Goal: Information Seeking & Learning: Learn about a topic

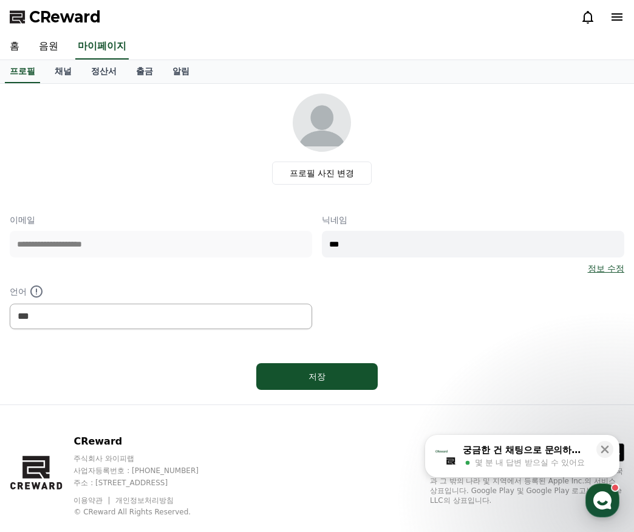
select select "**********"
click at [167, 151] on div "프로필 사진 변경" at bounding box center [321, 139] width 605 height 91
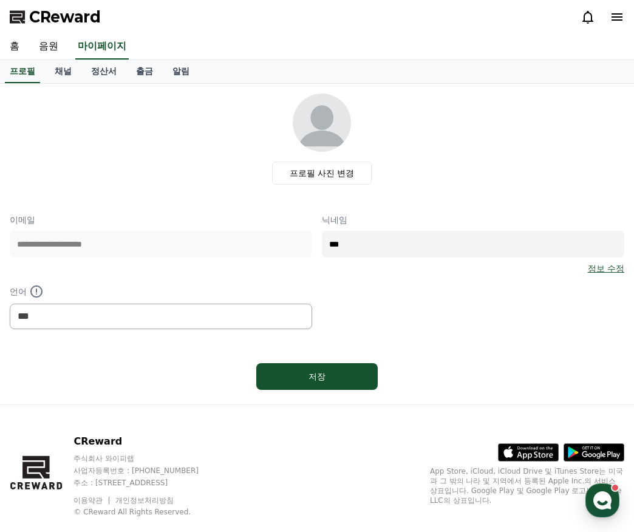
select select "**********"
click at [51, 45] on link "음원" at bounding box center [48, 47] width 39 height 26
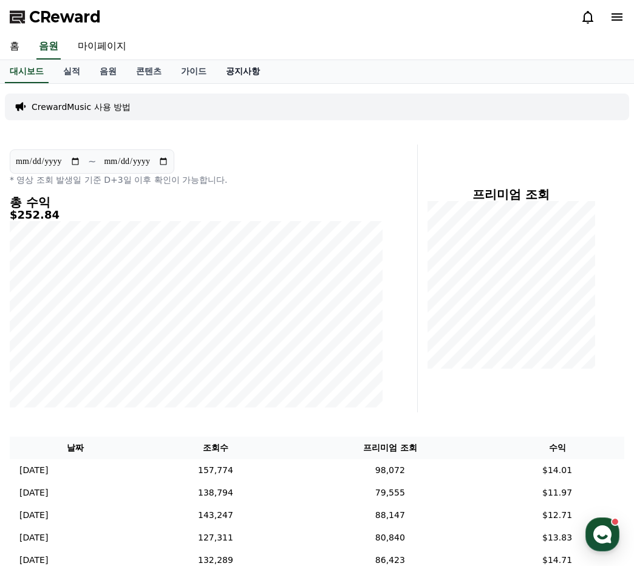
click at [247, 70] on link "공지사항" at bounding box center [242, 71] width 53 height 23
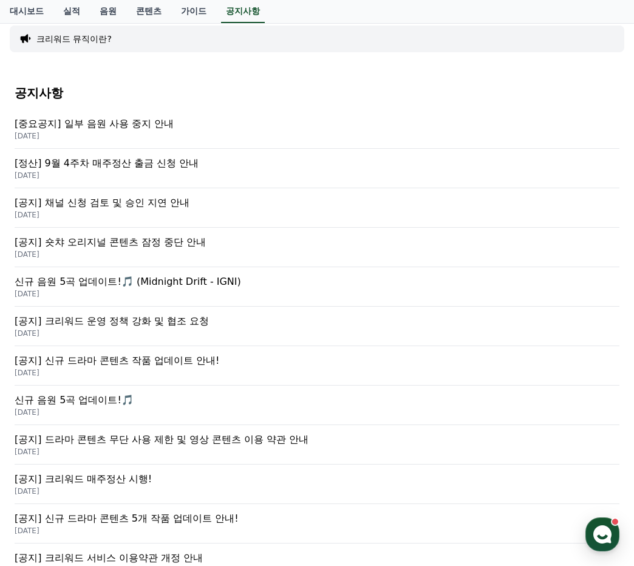
scroll to position [182, 0]
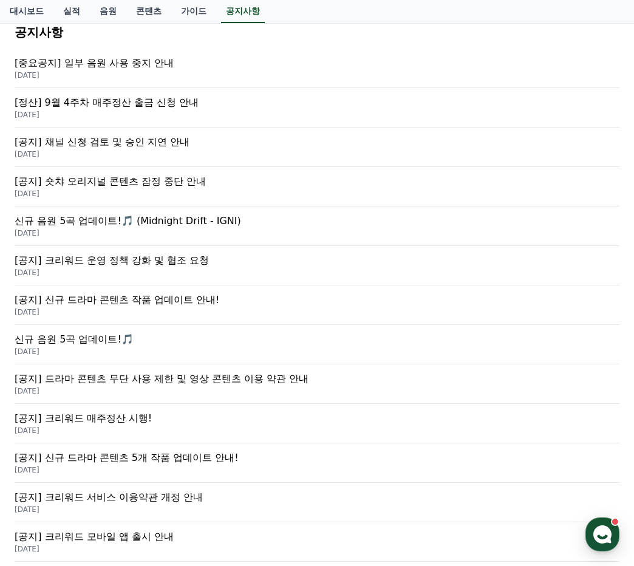
click at [139, 425] on p "[공지] 크리워드 매주정산 시행!" at bounding box center [317, 418] width 605 height 15
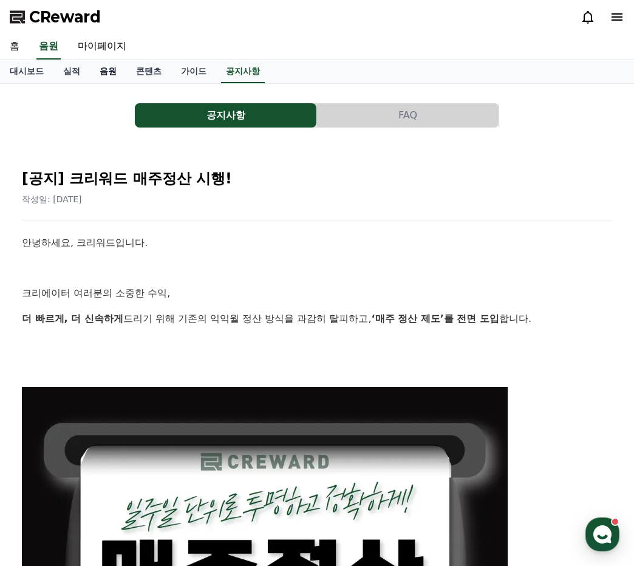
click at [107, 82] on link "음원" at bounding box center [108, 71] width 36 height 23
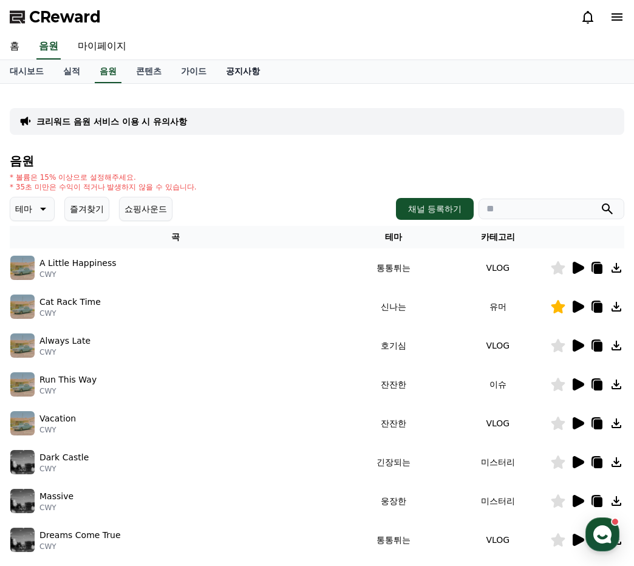
click at [261, 72] on link "공지사항" at bounding box center [242, 71] width 53 height 23
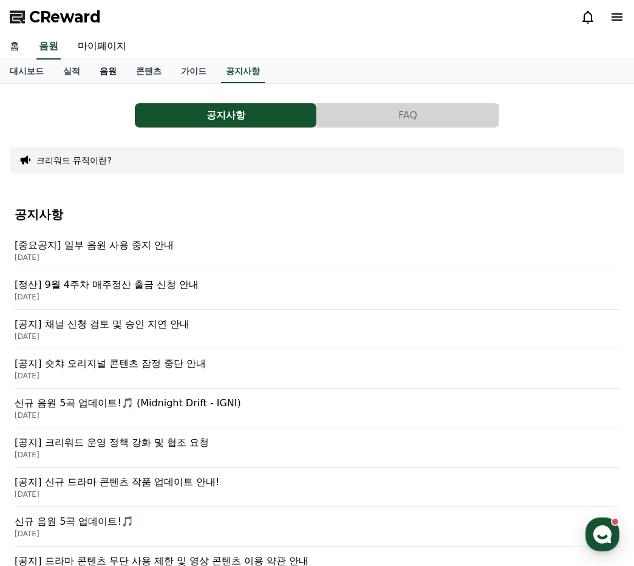
click at [113, 70] on link "음원" at bounding box center [108, 71] width 36 height 23
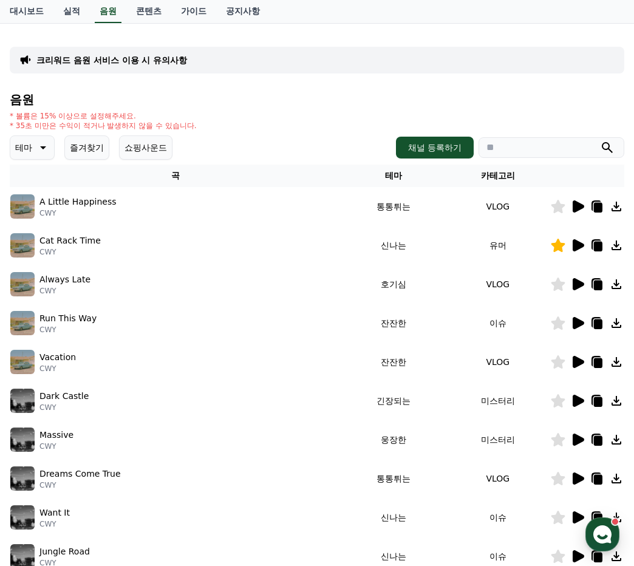
scroll to position [121, 0]
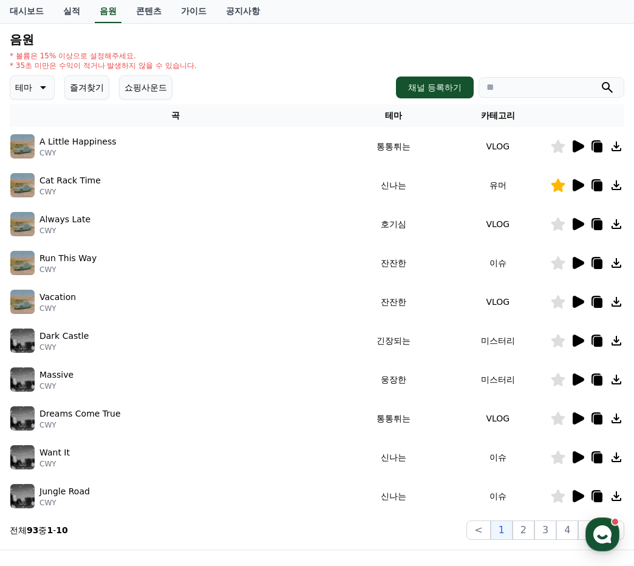
click at [583, 303] on icon at bounding box center [579, 302] width 12 height 12
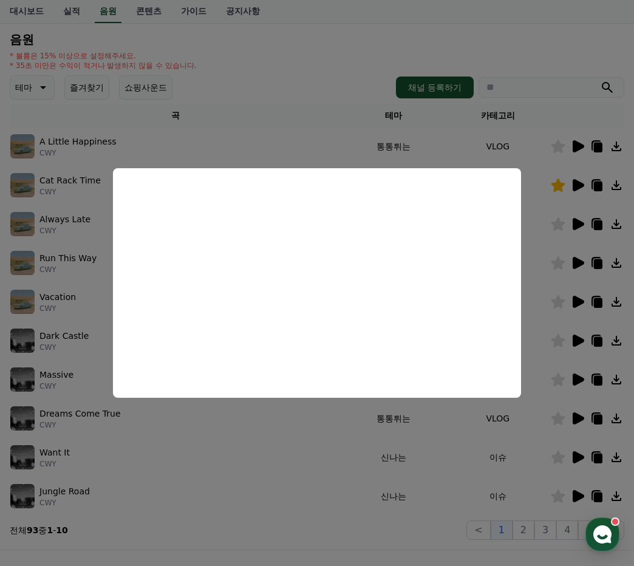
click at [584, 380] on button "close modal" at bounding box center [317, 283] width 634 height 566
click at [575, 380] on icon at bounding box center [579, 379] width 12 height 12
click at [577, 421] on button "close modal" at bounding box center [317, 283] width 634 height 566
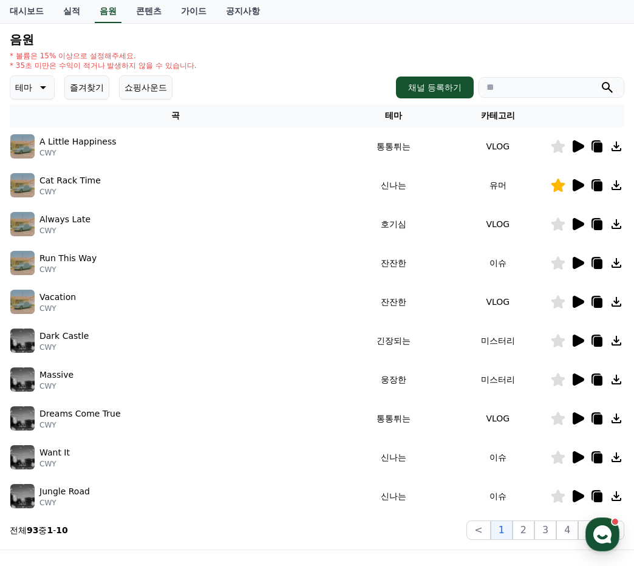
click at [579, 419] on icon at bounding box center [579, 418] width 12 height 12
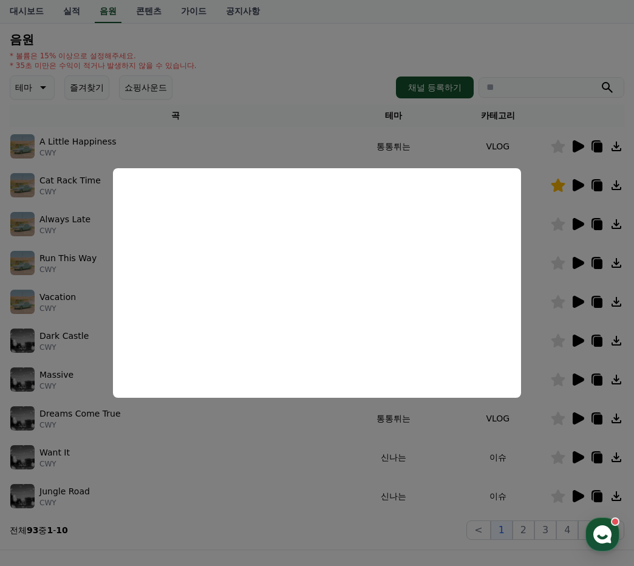
click at [579, 494] on button "close modal" at bounding box center [317, 283] width 634 height 566
click at [577, 494] on icon at bounding box center [579, 496] width 12 height 12
click at [574, 455] on button "close modal" at bounding box center [317, 283] width 634 height 566
click at [574, 455] on icon at bounding box center [579, 457] width 12 height 12
drag, startPoint x: 87, startPoint y: 338, endPoint x: 117, endPoint y: 338, distance: 29.2
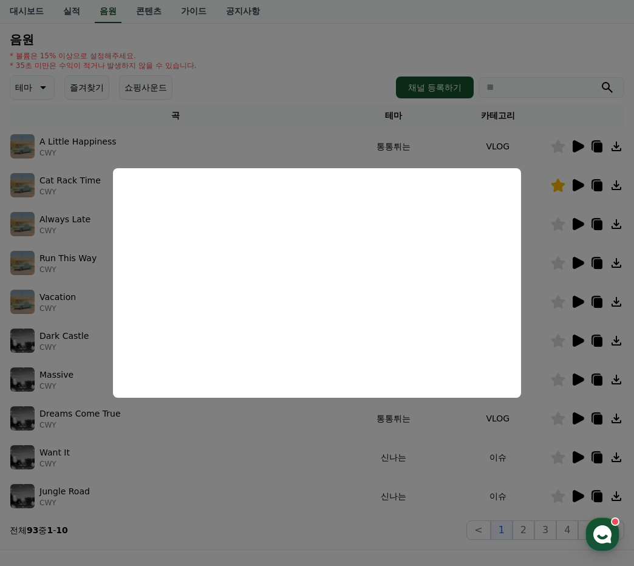
click at [88, 338] on button "close modal" at bounding box center [317, 283] width 634 height 566
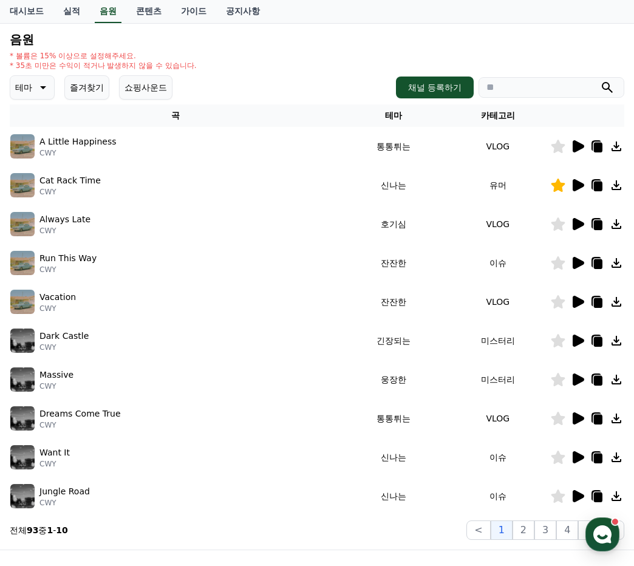
click at [575, 339] on icon at bounding box center [579, 341] width 12 height 12
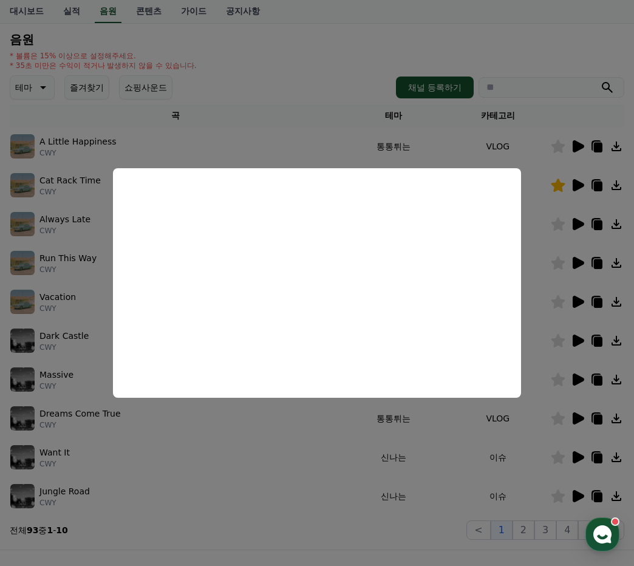
click at [284, 486] on button "close modal" at bounding box center [317, 283] width 634 height 566
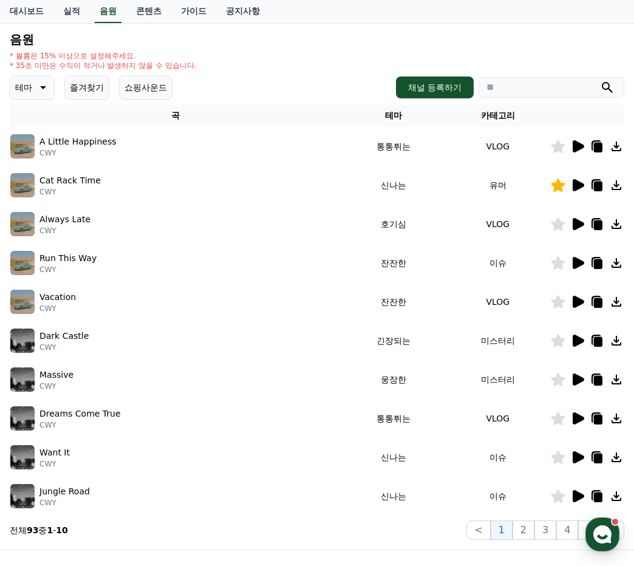
click at [577, 261] on icon at bounding box center [579, 263] width 12 height 12
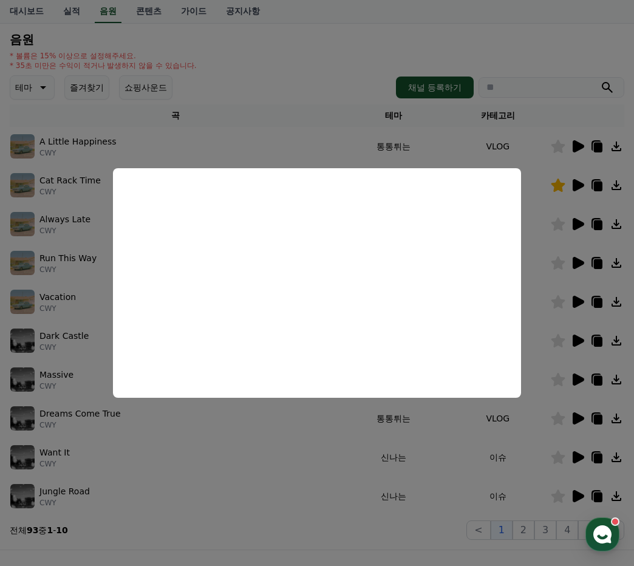
click at [287, 110] on button "close modal" at bounding box center [317, 283] width 634 height 566
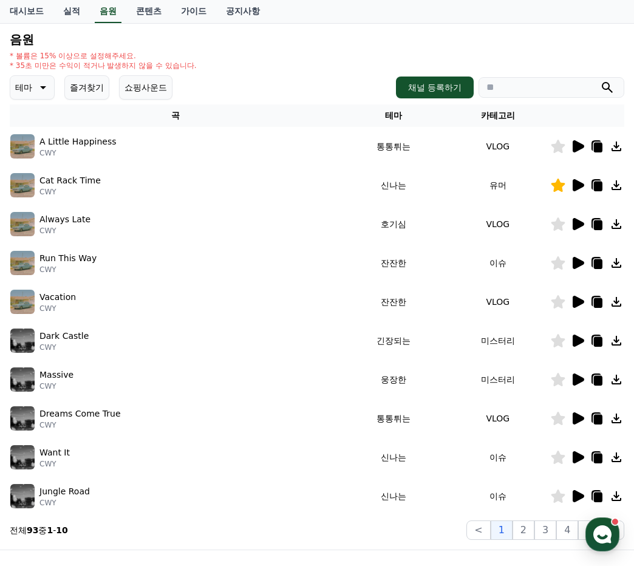
click at [583, 188] on icon at bounding box center [577, 185] width 15 height 15
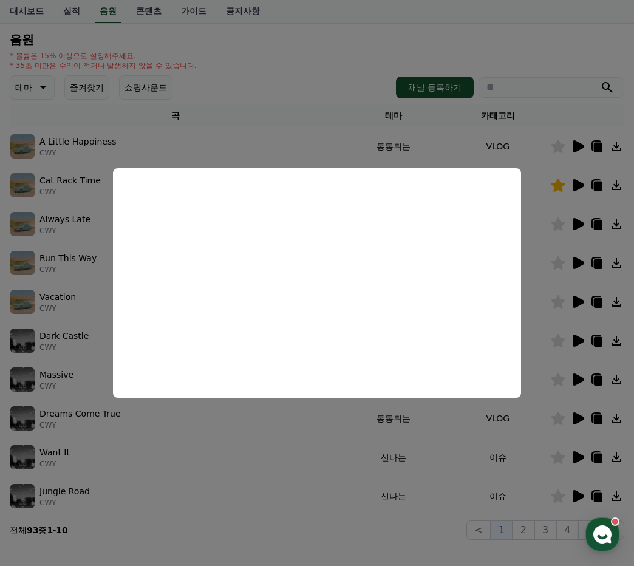
click at [379, 142] on button "close modal" at bounding box center [317, 283] width 634 height 566
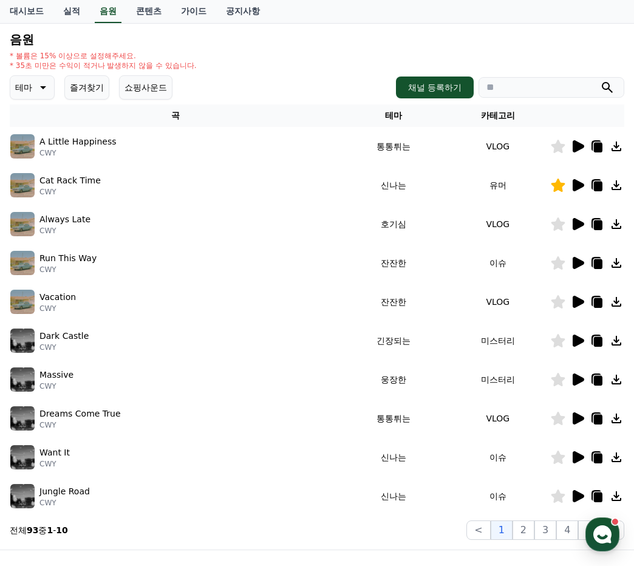
click at [576, 145] on icon at bounding box center [579, 146] width 12 height 12
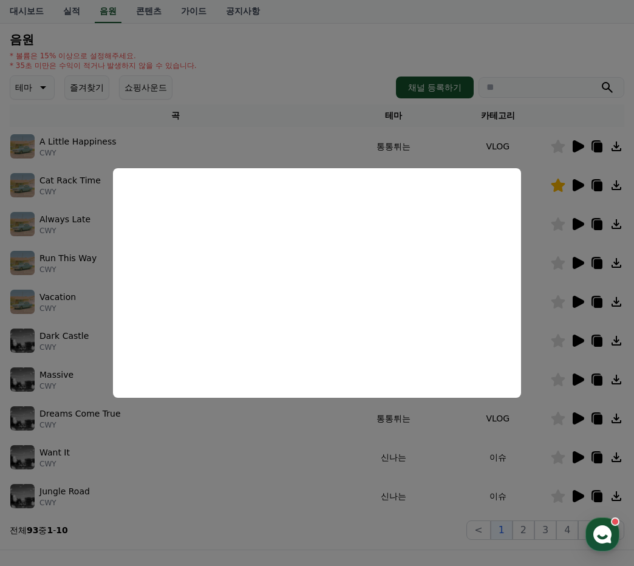
click at [71, 254] on button "close modal" at bounding box center [317, 283] width 634 height 566
drag, startPoint x: 87, startPoint y: 228, endPoint x: 95, endPoint y: 226, distance: 8.6
click at [87, 228] on div "Always Late CWY" at bounding box center [175, 224] width 330 height 24
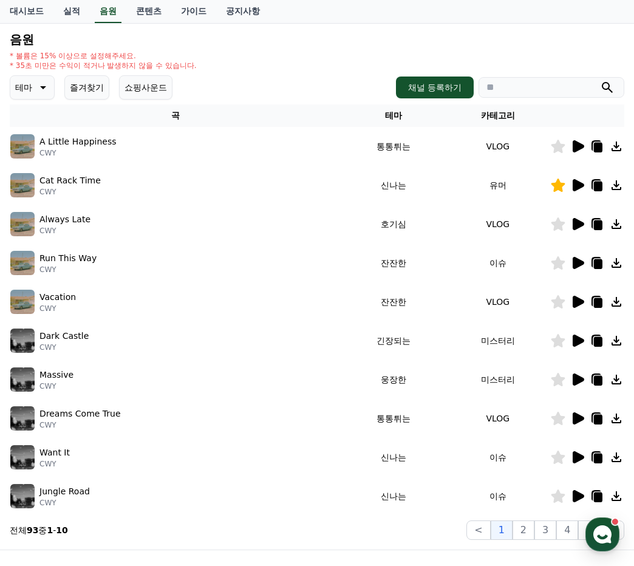
click at [566, 223] on div at bounding box center [587, 224] width 73 height 15
click at [569, 222] on div at bounding box center [587, 224] width 73 height 15
click at [573, 222] on icon at bounding box center [579, 224] width 12 height 12
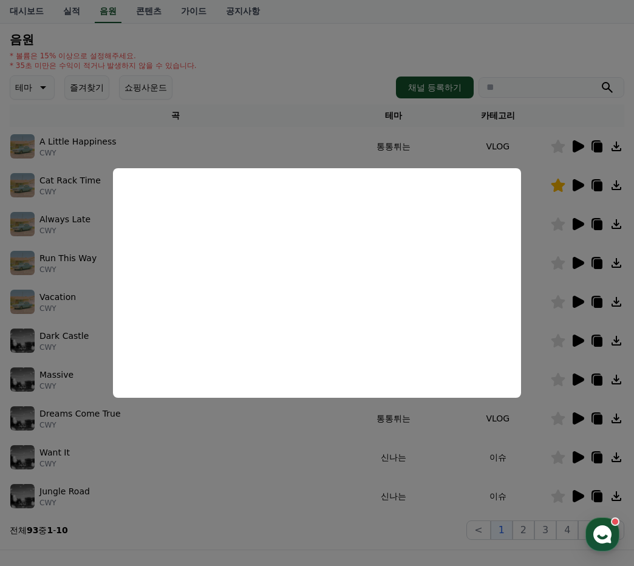
click at [574, 463] on button "close modal" at bounding box center [317, 283] width 634 height 566
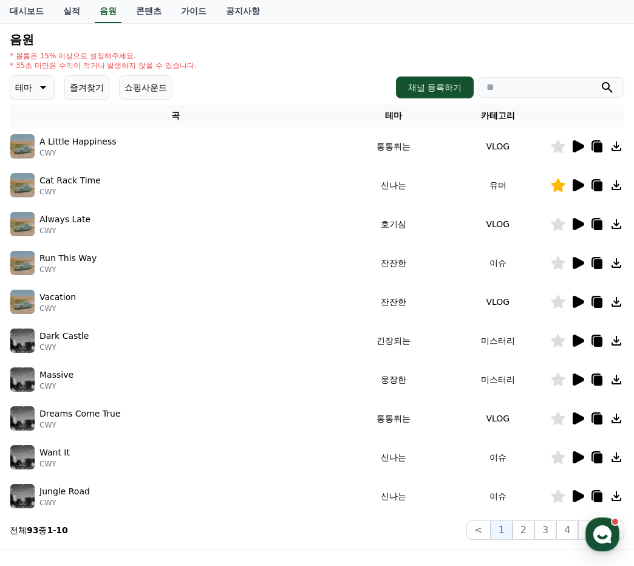
click at [582, 460] on icon at bounding box center [577, 457] width 15 height 15
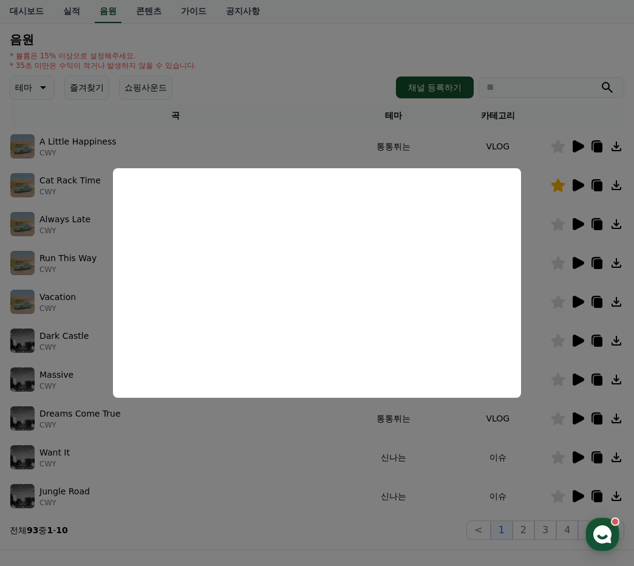
click at [528, 529] on button "close modal" at bounding box center [317, 283] width 634 height 566
click at [528, 529] on button "2" at bounding box center [523, 529] width 22 height 19
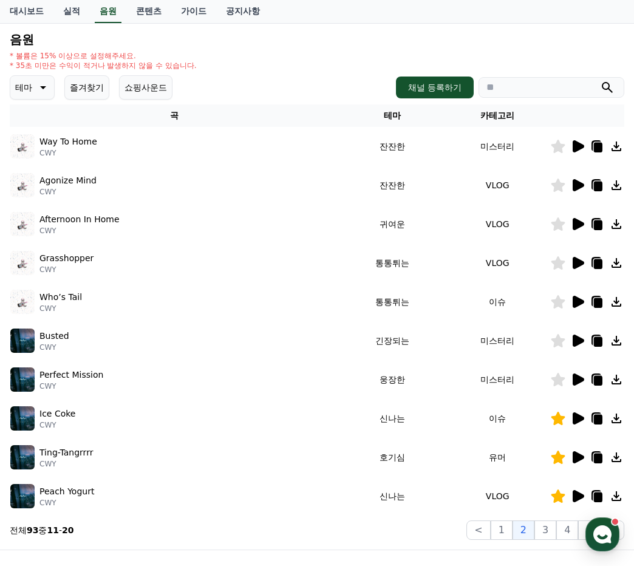
click at [574, 141] on icon at bounding box center [579, 146] width 12 height 12
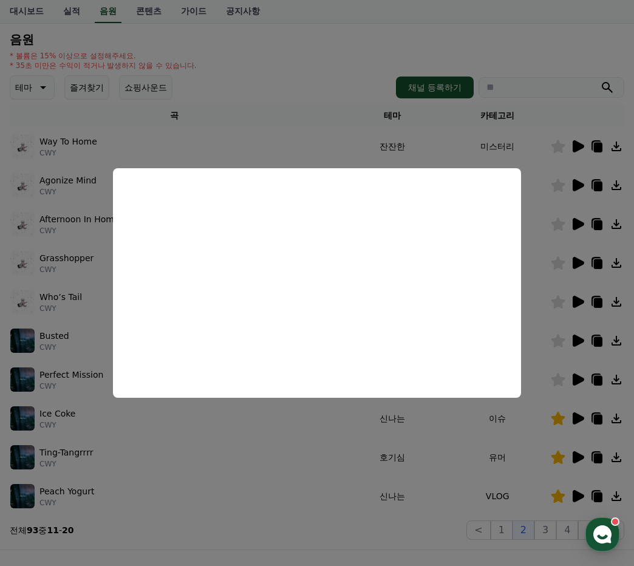
drag, startPoint x: 458, startPoint y: 130, endPoint x: 467, endPoint y: 148, distance: 20.1
click at [458, 131] on button "close modal" at bounding box center [317, 283] width 634 height 566
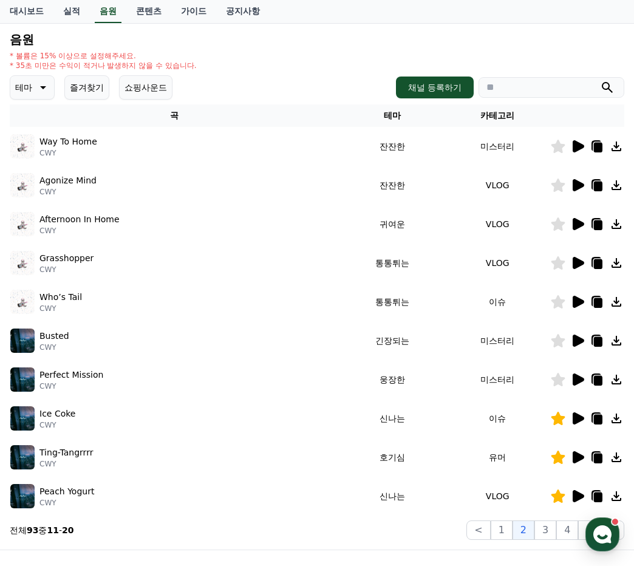
click at [579, 186] on icon at bounding box center [579, 185] width 12 height 12
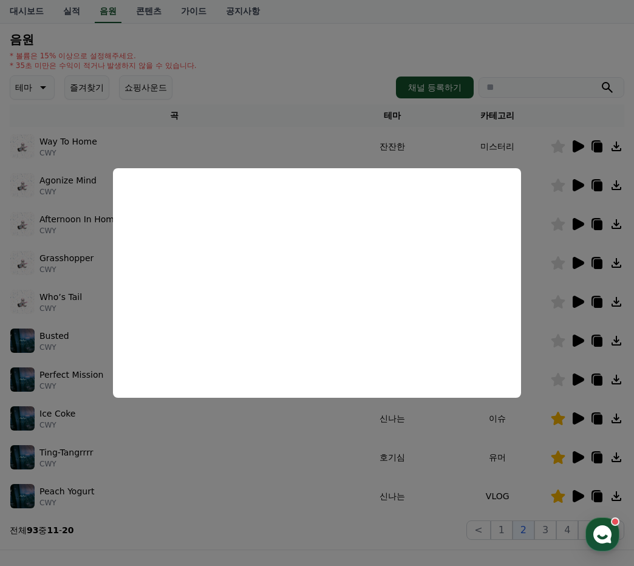
click at [574, 221] on button "close modal" at bounding box center [317, 283] width 634 height 566
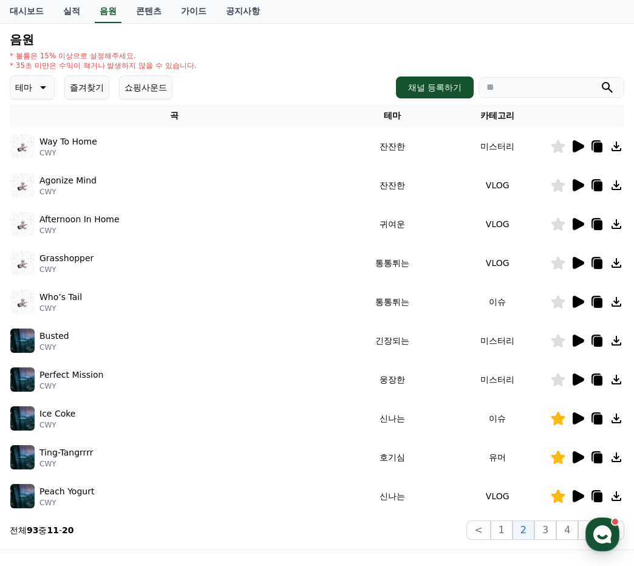
click at [576, 225] on icon at bounding box center [579, 224] width 12 height 12
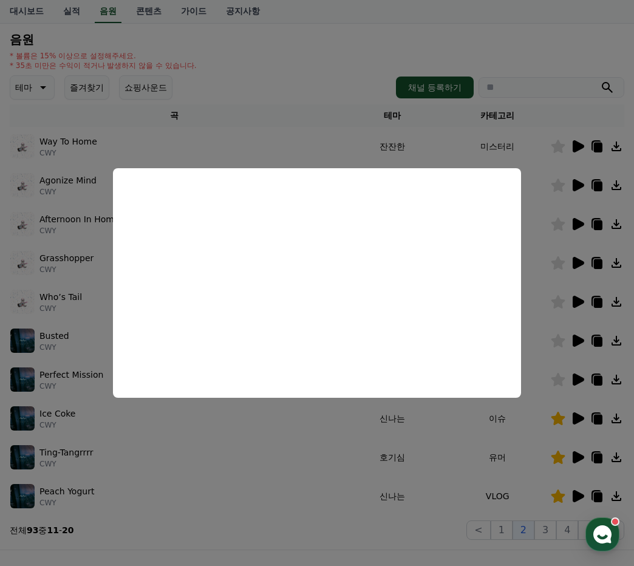
click at [201, 470] on button "close modal" at bounding box center [317, 283] width 634 height 566
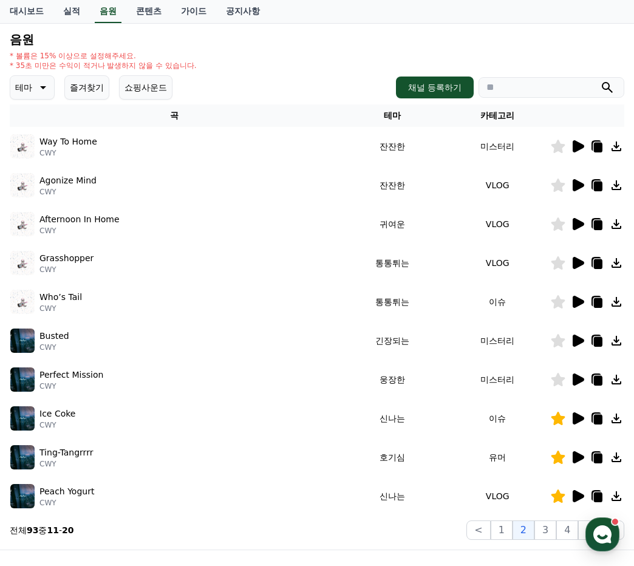
click at [580, 339] on icon at bounding box center [579, 341] width 12 height 12
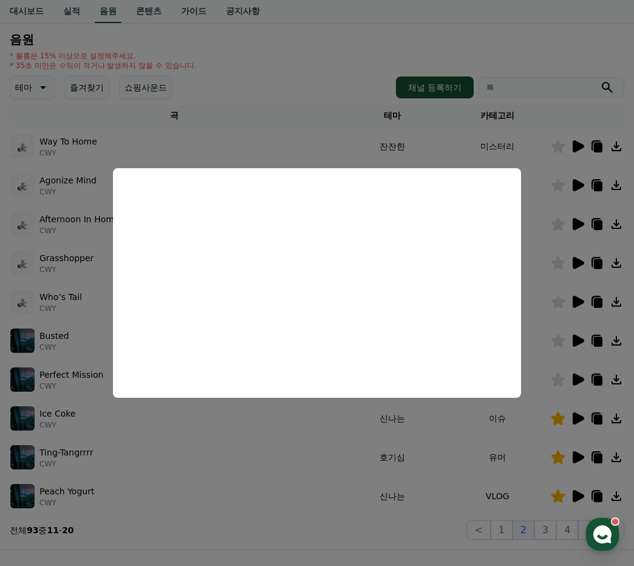
click at [243, 505] on button "close modal" at bounding box center [317, 283] width 634 height 566
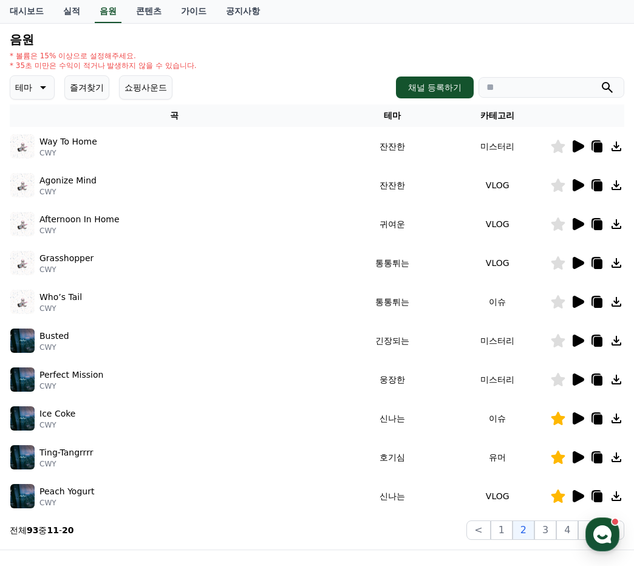
click at [581, 382] on icon at bounding box center [579, 379] width 12 height 12
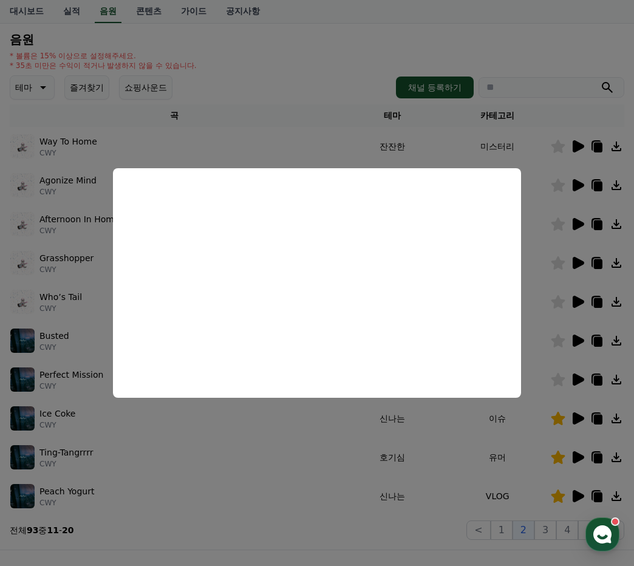
drag, startPoint x: 277, startPoint y: 511, endPoint x: 403, endPoint y: 458, distance: 136.7
click at [279, 509] on button "close modal" at bounding box center [317, 283] width 634 height 566
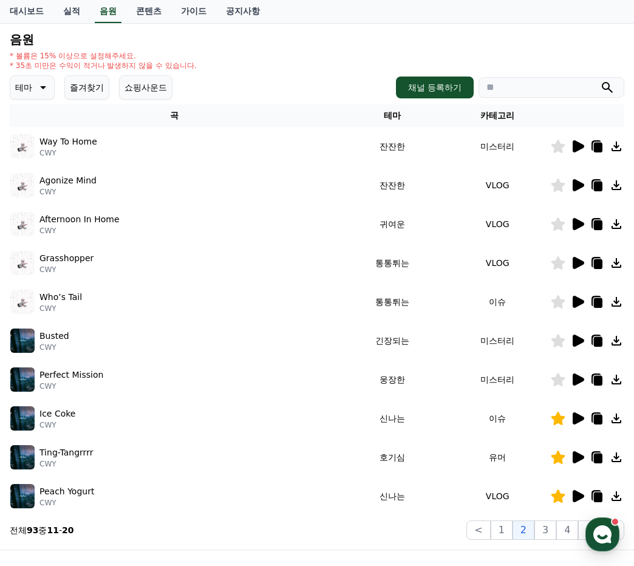
click at [573, 418] on icon at bounding box center [579, 418] width 12 height 12
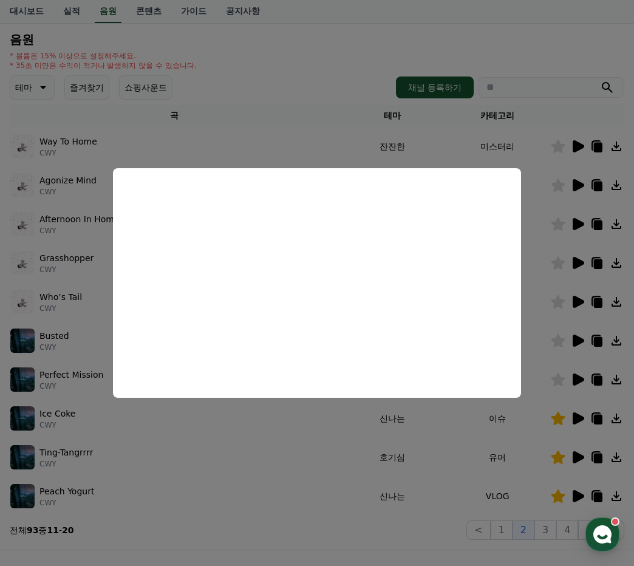
click at [574, 459] on button "close modal" at bounding box center [317, 283] width 634 height 566
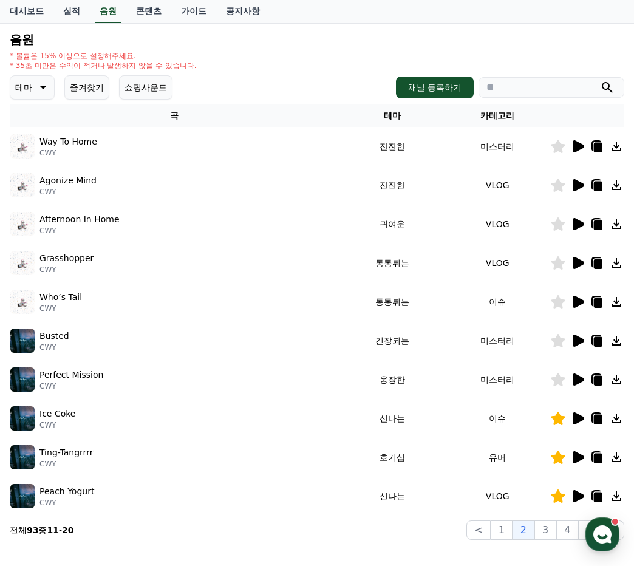
click at [577, 458] on icon at bounding box center [579, 457] width 12 height 12
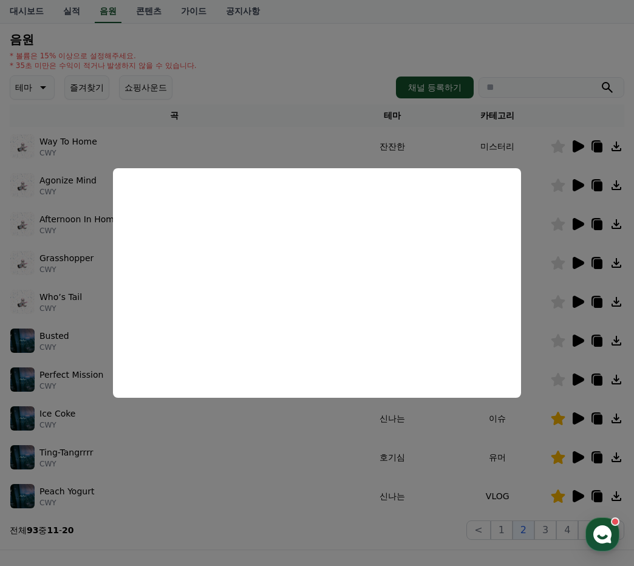
click at [579, 494] on button "close modal" at bounding box center [317, 283] width 634 height 566
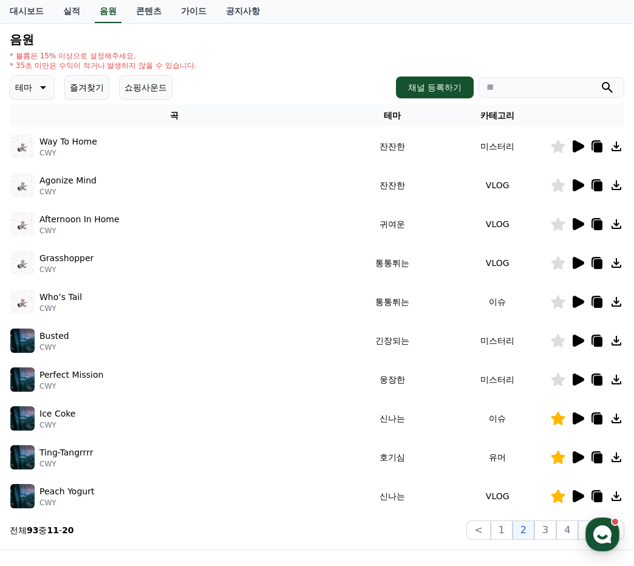
click at [318, 304] on div "Who’s Tail CWY" at bounding box center [174, 302] width 328 height 24
drag, startPoint x: 576, startPoint y: 497, endPoint x: 577, endPoint y: 490, distance: 6.8
click at [577, 490] on icon at bounding box center [577, 496] width 15 height 15
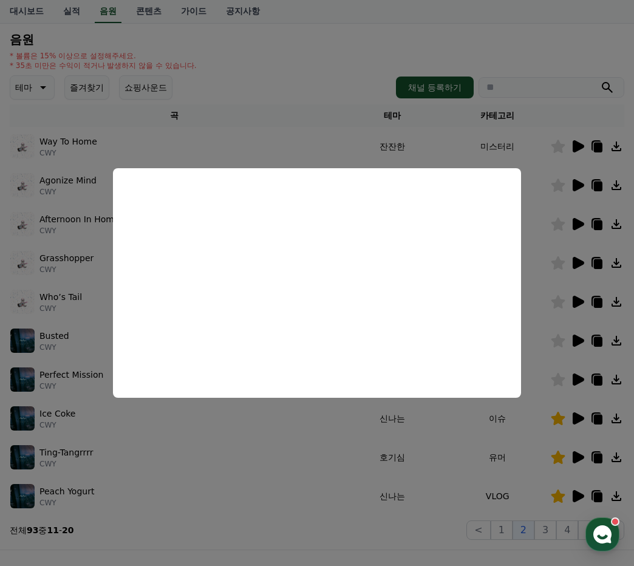
click at [549, 531] on button "close modal" at bounding box center [317, 283] width 634 height 566
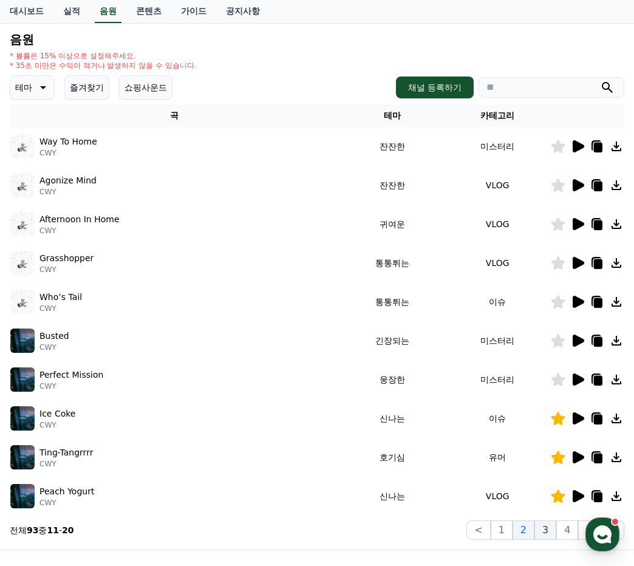
click at [554, 520] on div "음원 * 볼륨은 15% 이상으로 설정해주세요. * 35초 미만은 수익이 적거나 발생하지 않을 수 있습니다. 테마 즐겨찾기 쇼핑사운드 채널 등록…" at bounding box center [317, 286] width 614 height 507
click at [546, 531] on button "3" at bounding box center [545, 529] width 22 height 19
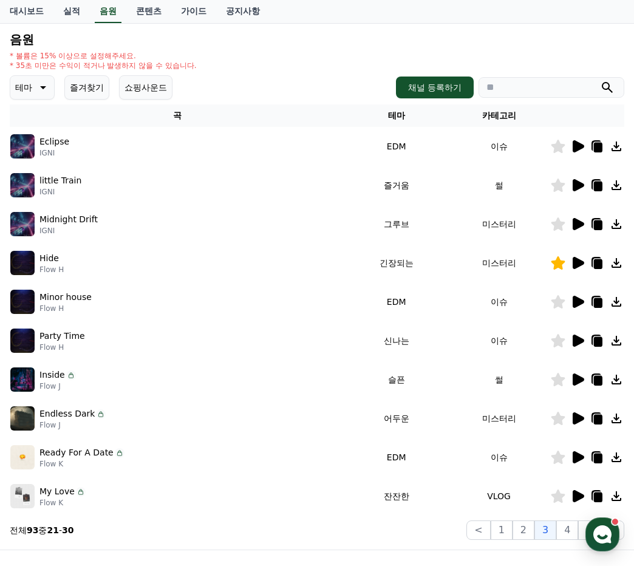
click at [250, 155] on div "Eclipse IGNI" at bounding box center [177, 146] width 334 height 24
click at [573, 147] on icon at bounding box center [579, 146] width 12 height 12
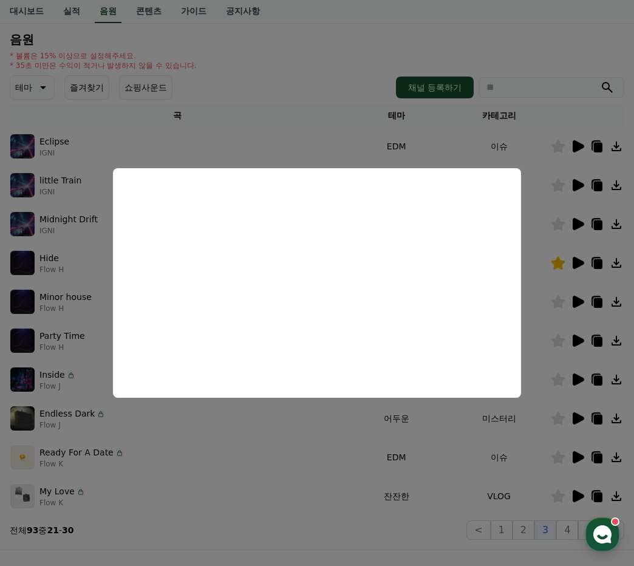
drag, startPoint x: 285, startPoint y: 143, endPoint x: 378, endPoint y: 151, distance: 92.6
click at [285, 143] on button "close modal" at bounding box center [317, 283] width 634 height 566
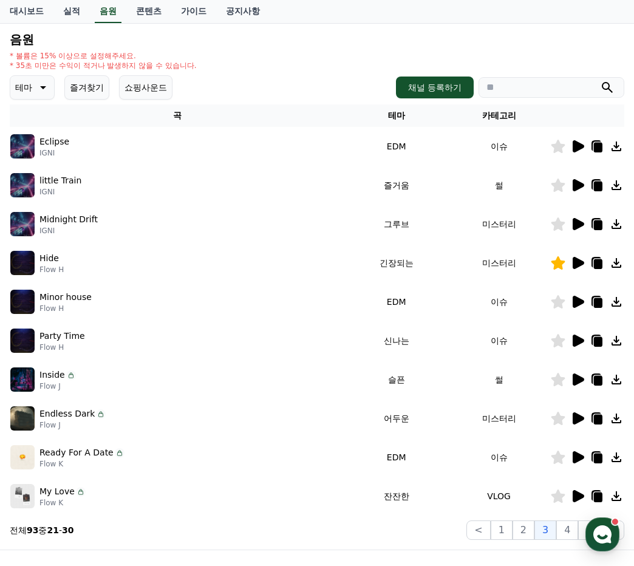
click at [582, 182] on icon at bounding box center [577, 185] width 15 height 15
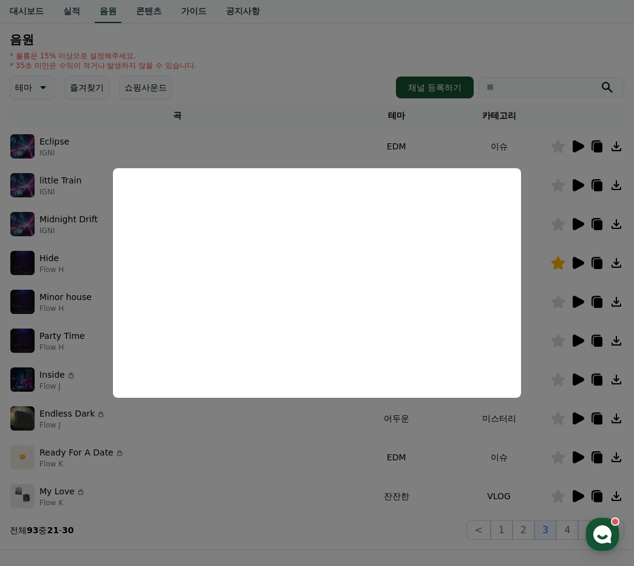
click at [80, 231] on button "close modal" at bounding box center [317, 283] width 634 height 566
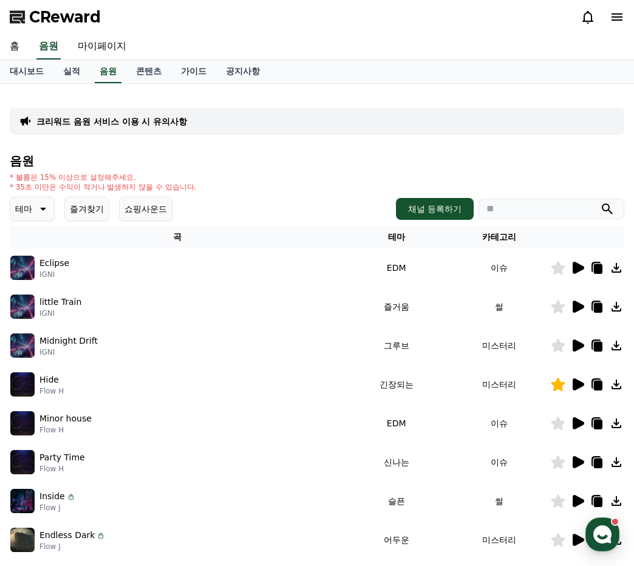
click at [576, 345] on icon at bounding box center [579, 345] width 12 height 12
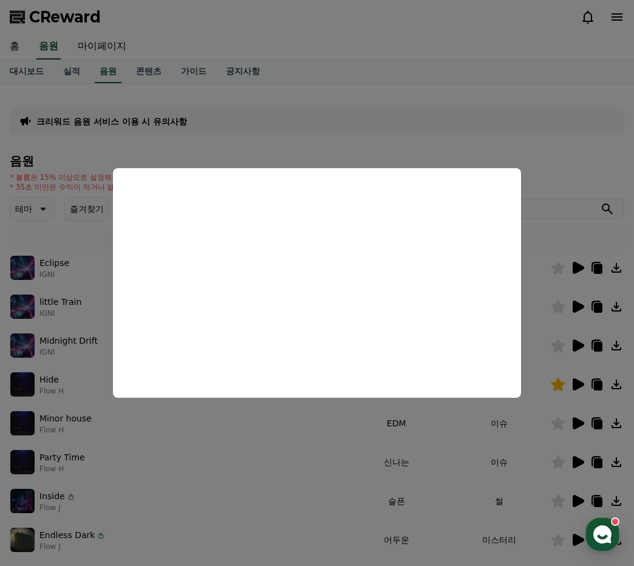
click at [582, 386] on button "close modal" at bounding box center [317, 283] width 634 height 566
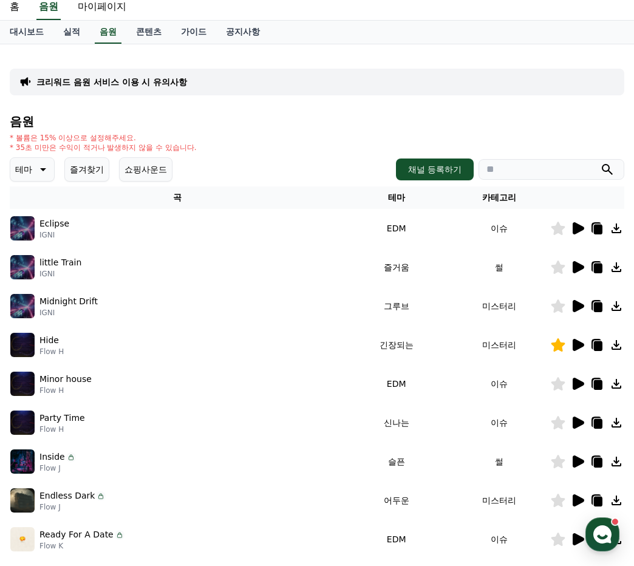
scroll to position [61, 0]
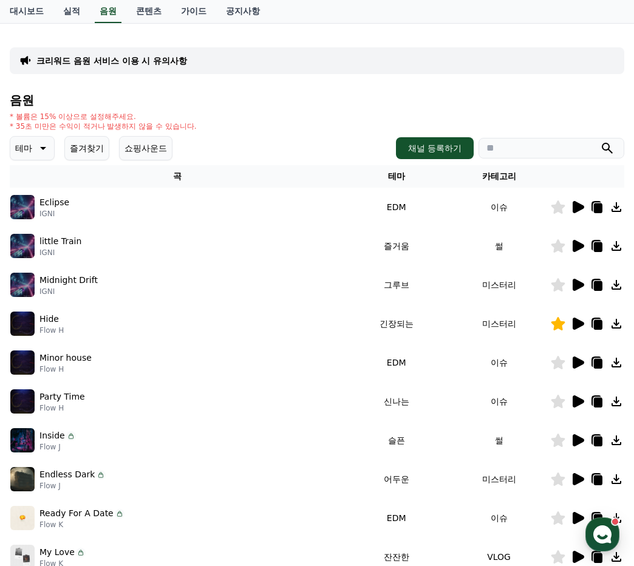
click at [577, 401] on icon at bounding box center [579, 401] width 12 height 12
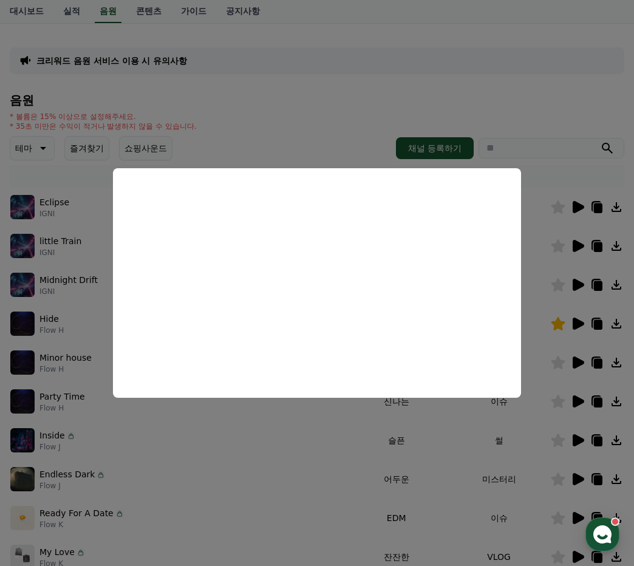
click at [316, 485] on button "close modal" at bounding box center [317, 283] width 634 height 566
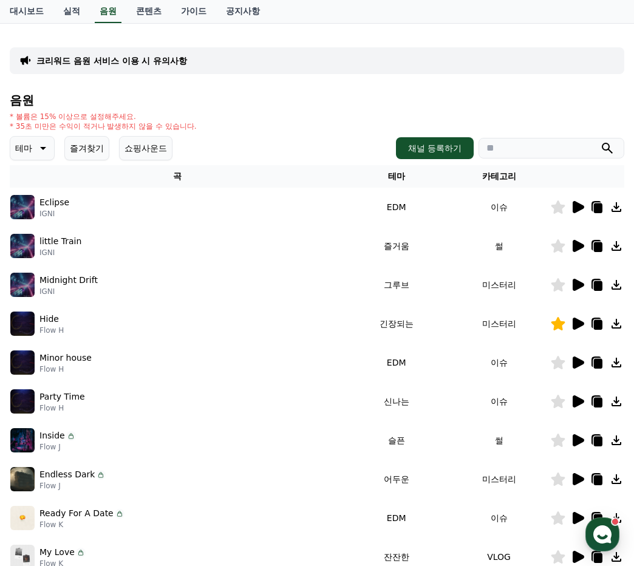
click at [583, 475] on icon at bounding box center [577, 479] width 15 height 15
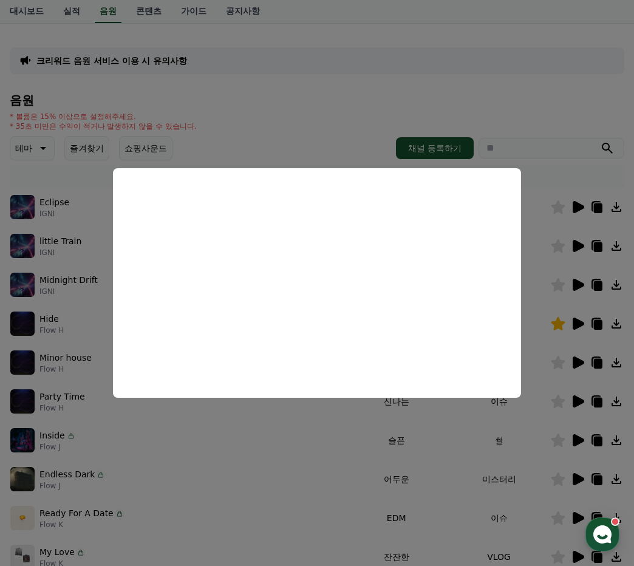
scroll to position [121, 0]
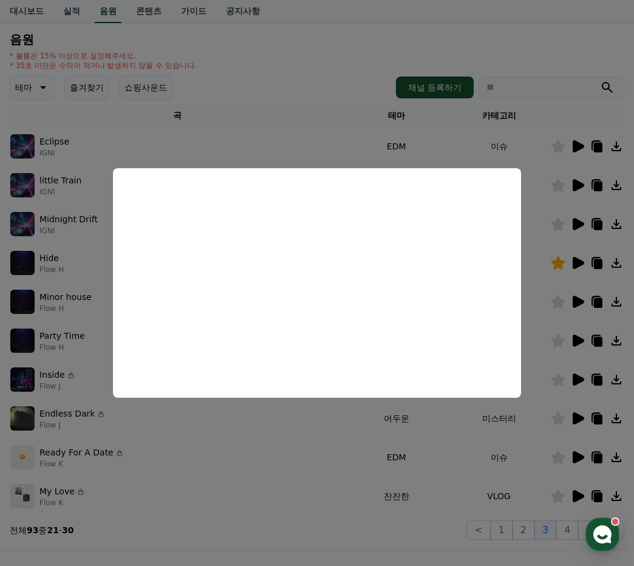
click at [575, 456] on button "close modal" at bounding box center [317, 283] width 634 height 566
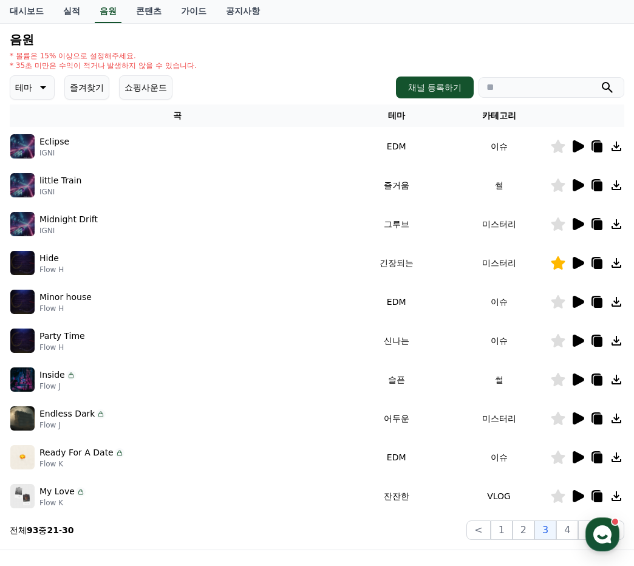
click at [577, 456] on icon at bounding box center [579, 457] width 12 height 12
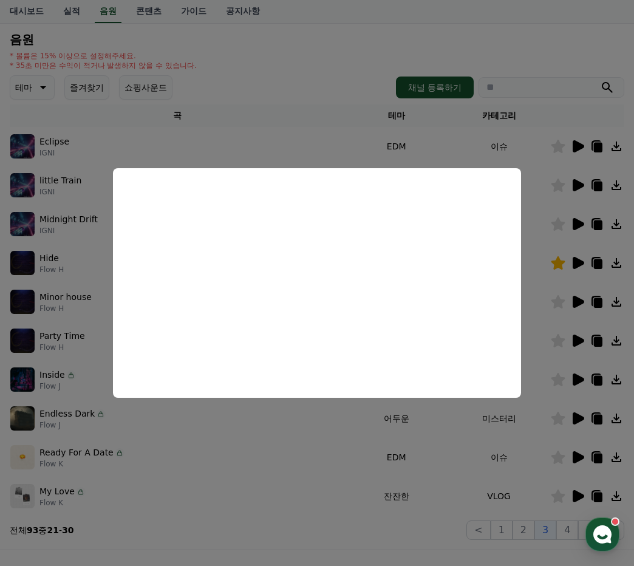
click at [450, 502] on button "close modal" at bounding box center [317, 283] width 634 height 566
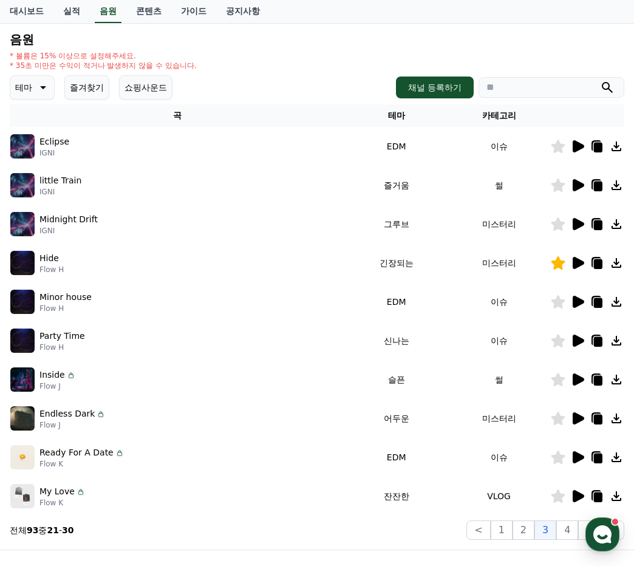
click at [583, 495] on icon at bounding box center [577, 496] width 15 height 15
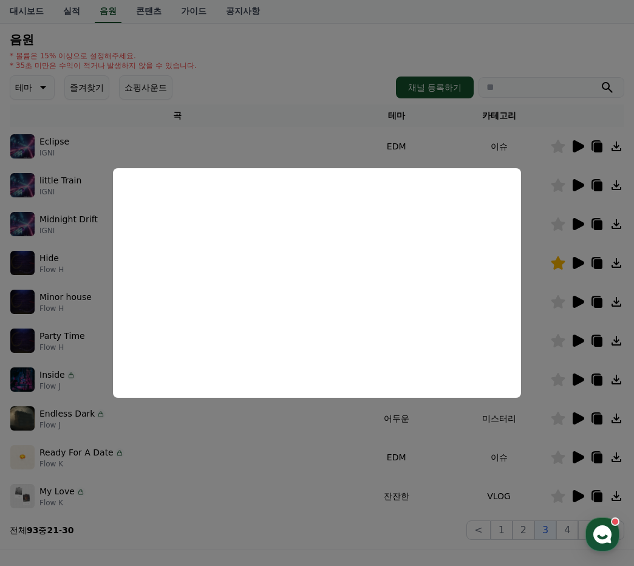
click at [309, 470] on button "close modal" at bounding box center [317, 283] width 634 height 566
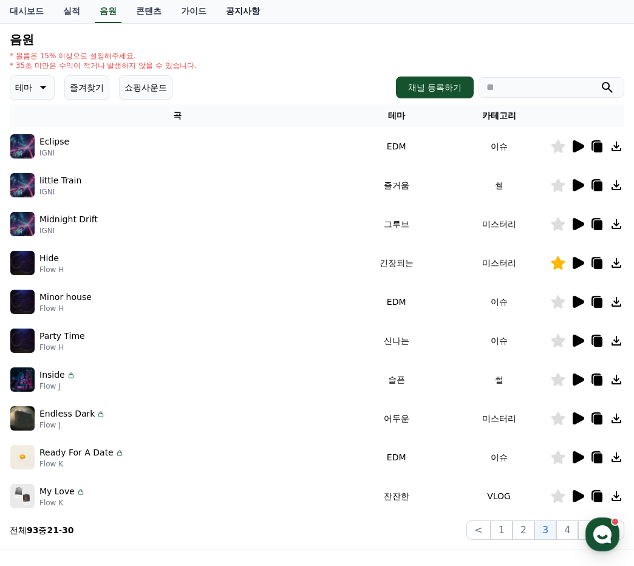
click at [237, 17] on link "공지사항" at bounding box center [242, 11] width 53 height 23
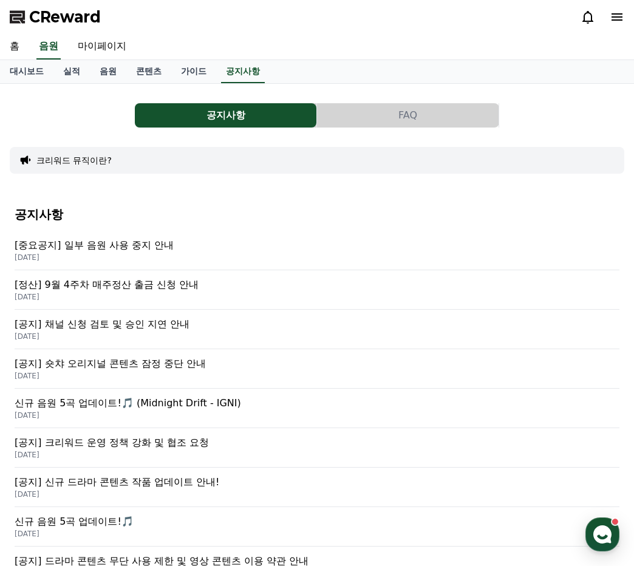
click at [128, 255] on p "[DATE]" at bounding box center [317, 258] width 605 height 10
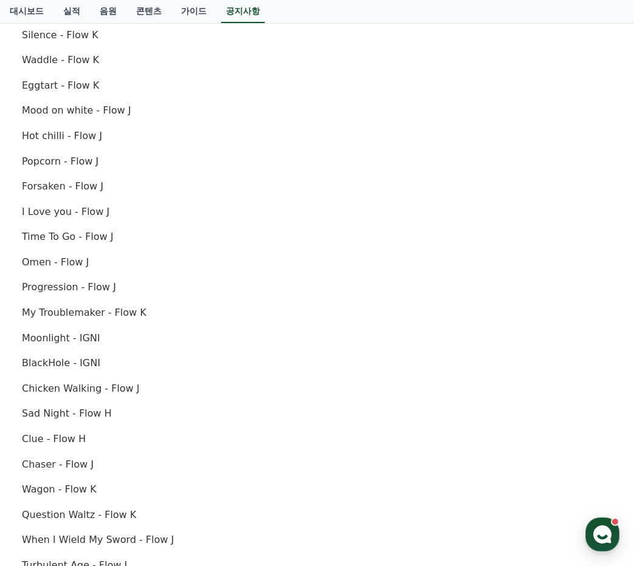
scroll to position [546, 0]
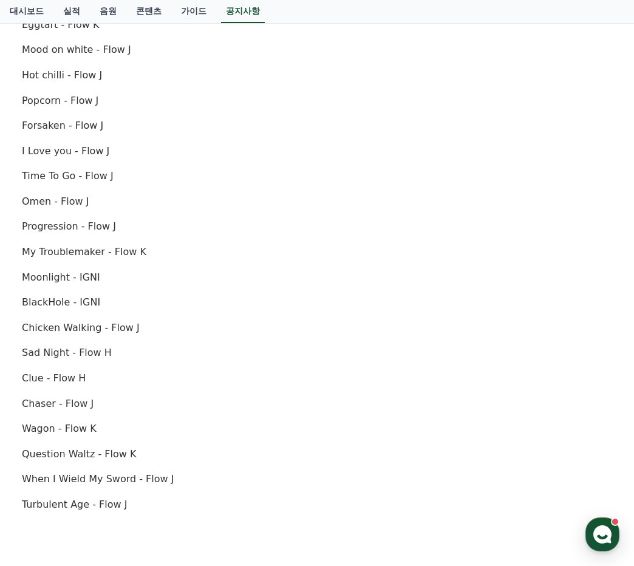
drag, startPoint x: 26, startPoint y: 246, endPoint x: 135, endPoint y: 245, distance: 108.7
click at [135, 245] on p "My Troublemaker - Flow K" at bounding box center [317, 252] width 590 height 16
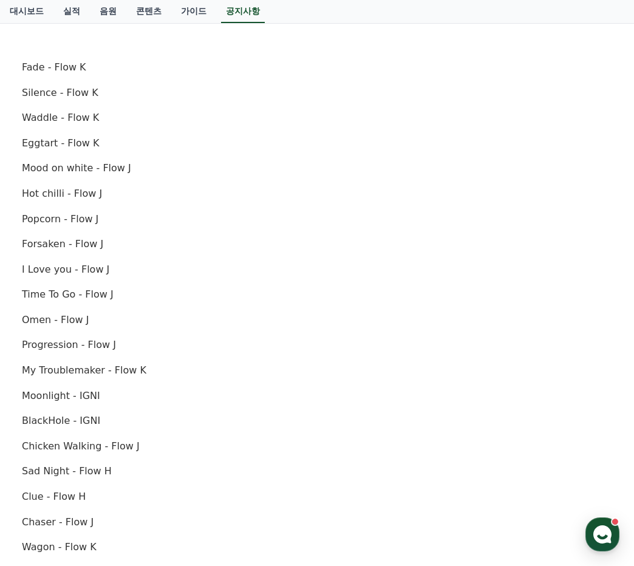
scroll to position [425, 0]
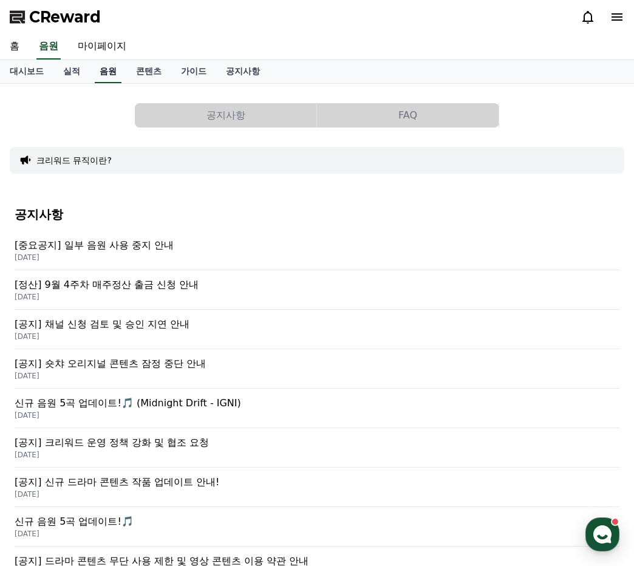
click at [107, 67] on link "음원" at bounding box center [108, 71] width 27 height 23
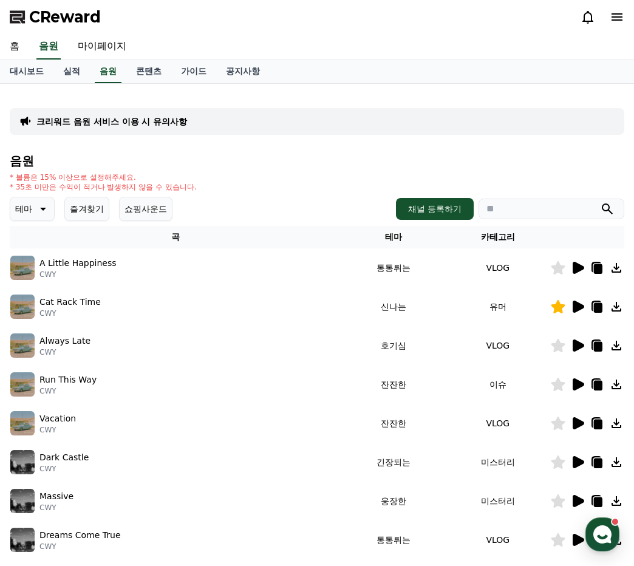
scroll to position [256, 0]
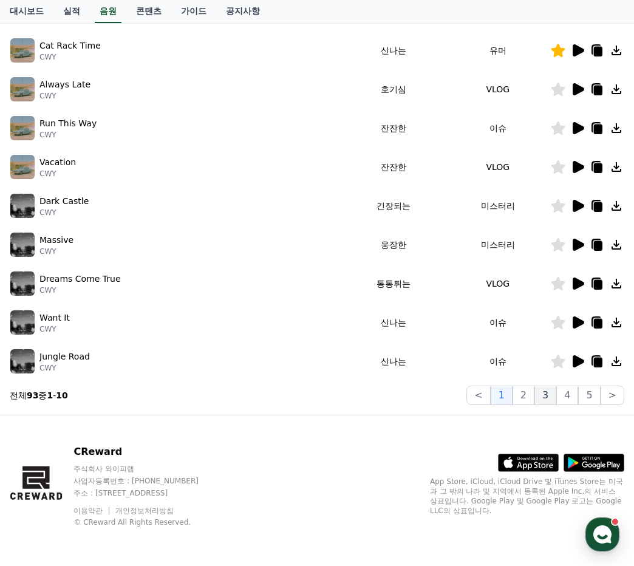
click at [556, 395] on button "3" at bounding box center [545, 395] width 22 height 19
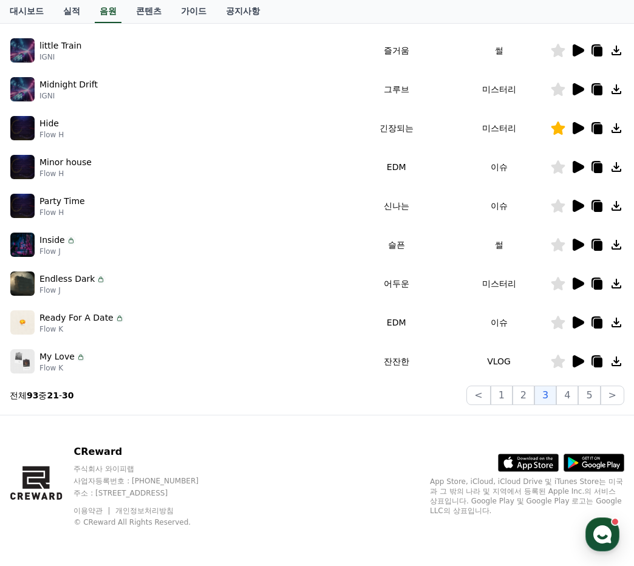
click at [586, 364] on div at bounding box center [587, 361] width 73 height 15
click at [579, 364] on icon at bounding box center [579, 361] width 12 height 12
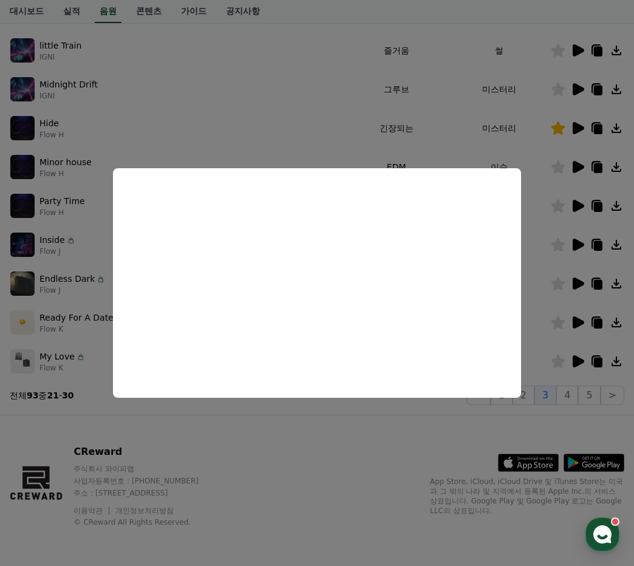
click at [569, 399] on button "close modal" at bounding box center [317, 283] width 634 height 566
click at [570, 398] on button "4" at bounding box center [567, 395] width 22 height 19
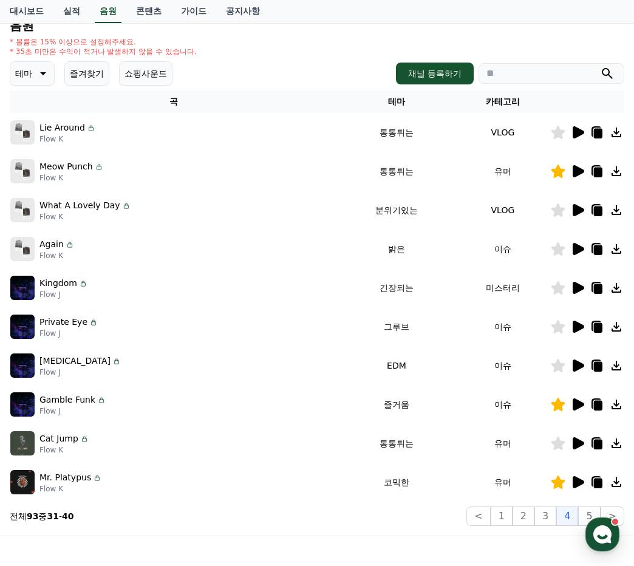
scroll to position [135, 0]
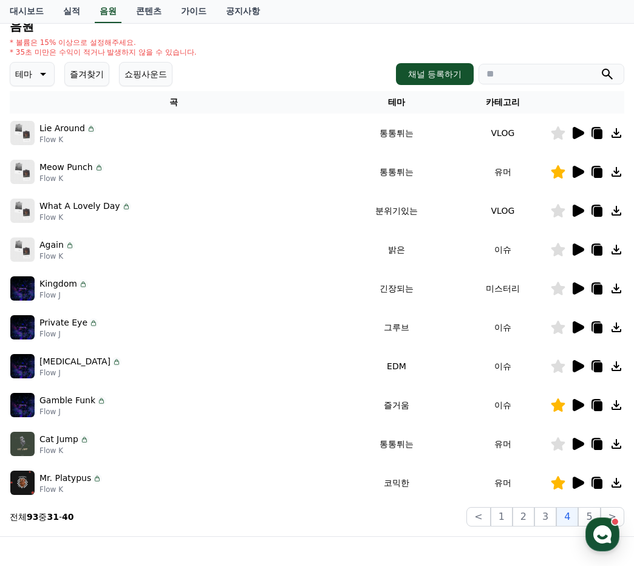
click at [576, 173] on icon at bounding box center [579, 172] width 12 height 12
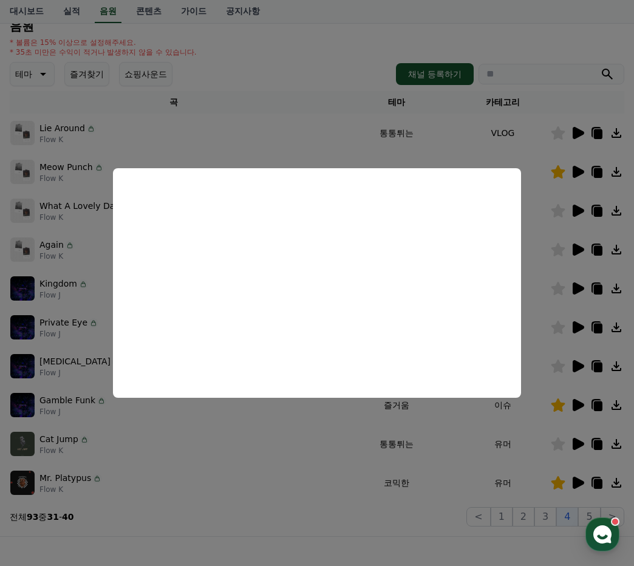
click at [243, 121] on button "close modal" at bounding box center [317, 283] width 634 height 566
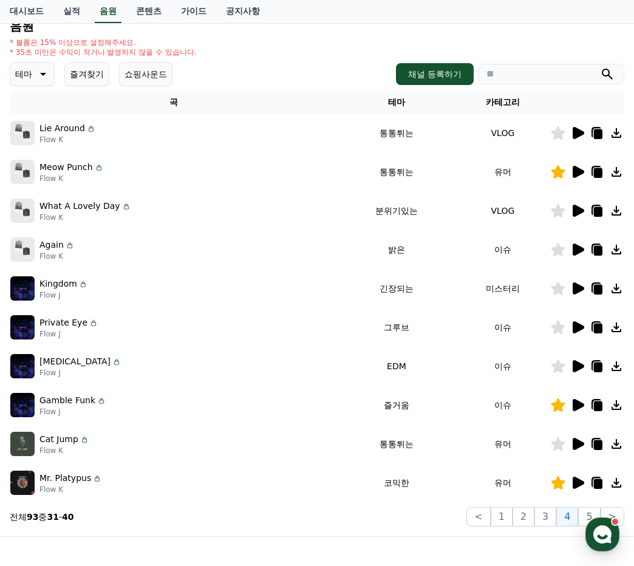
click at [578, 132] on icon at bounding box center [579, 133] width 12 height 12
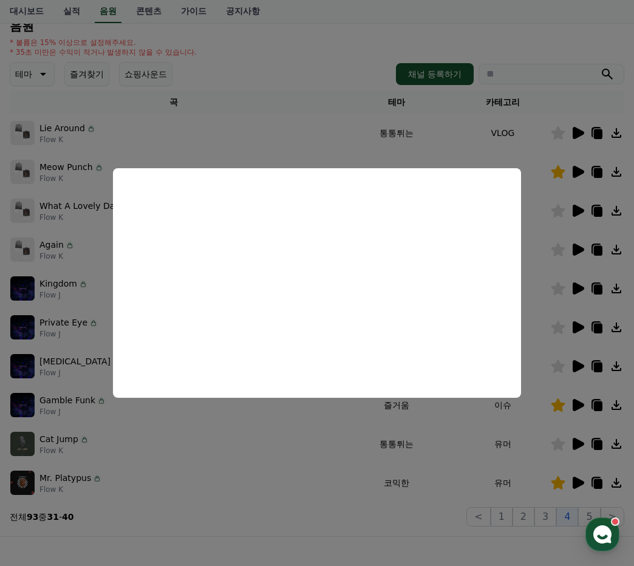
click at [577, 245] on button "close modal" at bounding box center [317, 283] width 634 height 566
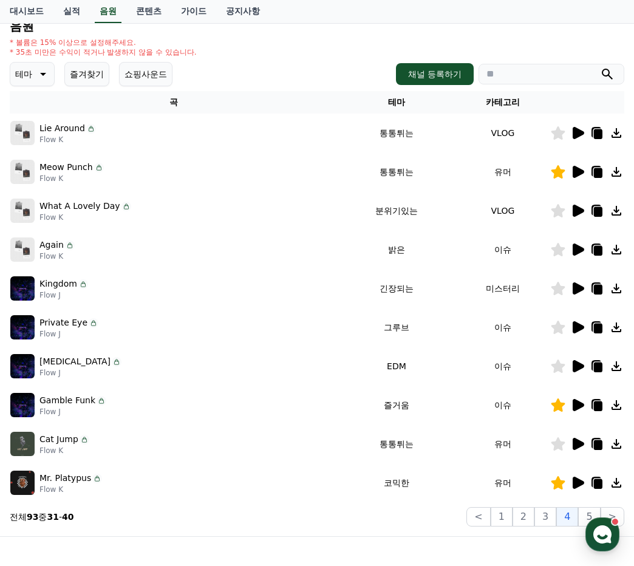
click at [577, 252] on icon at bounding box center [579, 249] width 12 height 12
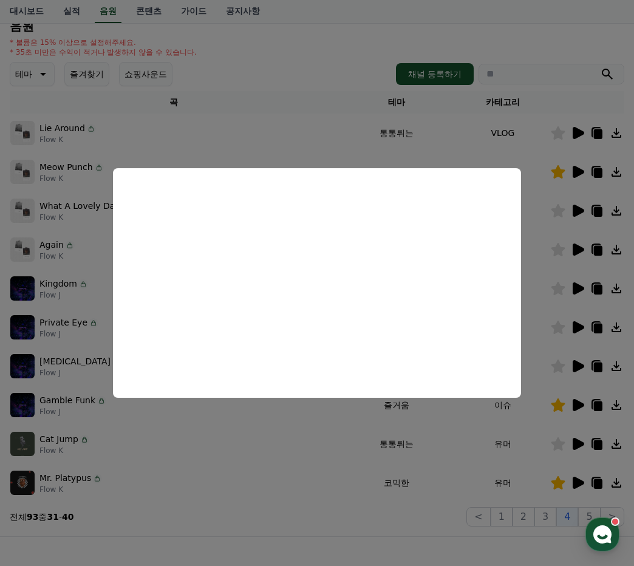
click at [337, 438] on button "close modal" at bounding box center [317, 283] width 634 height 566
click at [342, 431] on td "통통튀는" at bounding box center [397, 443] width 118 height 39
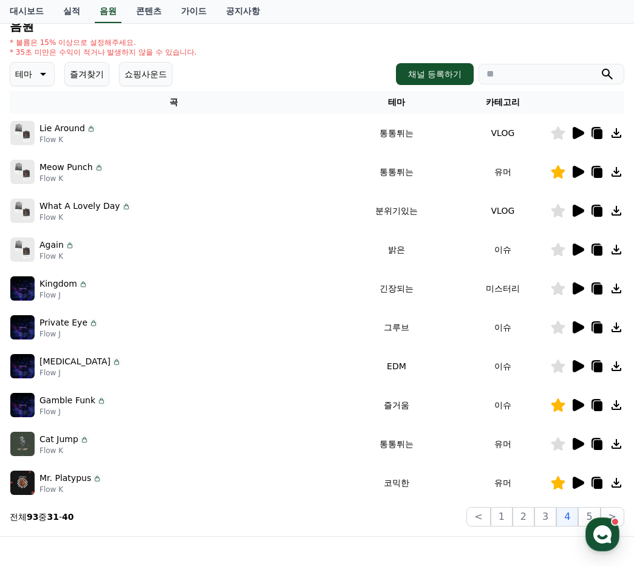
click at [570, 287] on div at bounding box center [587, 288] width 73 height 15
click at [574, 288] on icon at bounding box center [579, 288] width 12 height 12
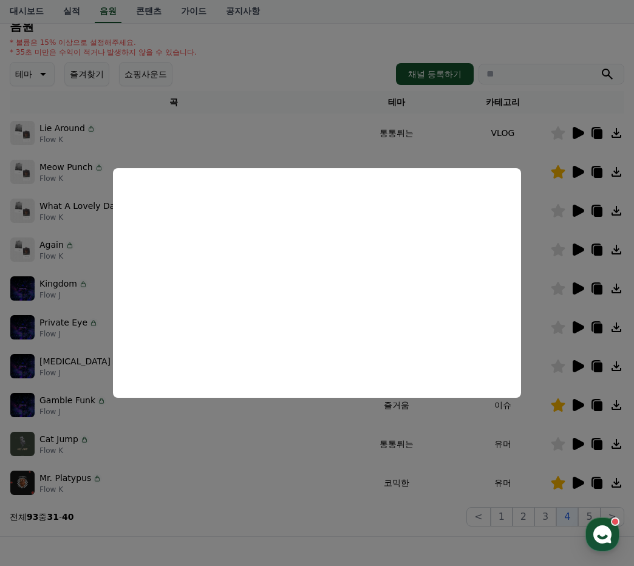
click at [240, 443] on button "close modal" at bounding box center [317, 283] width 634 height 566
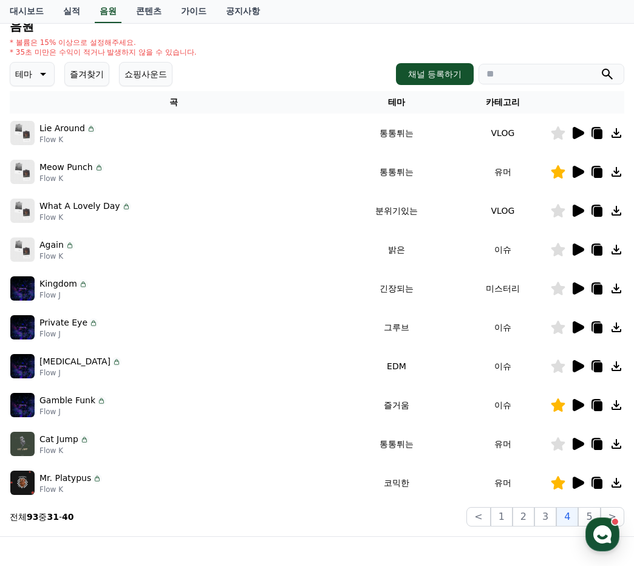
click at [575, 327] on icon at bounding box center [579, 327] width 12 height 12
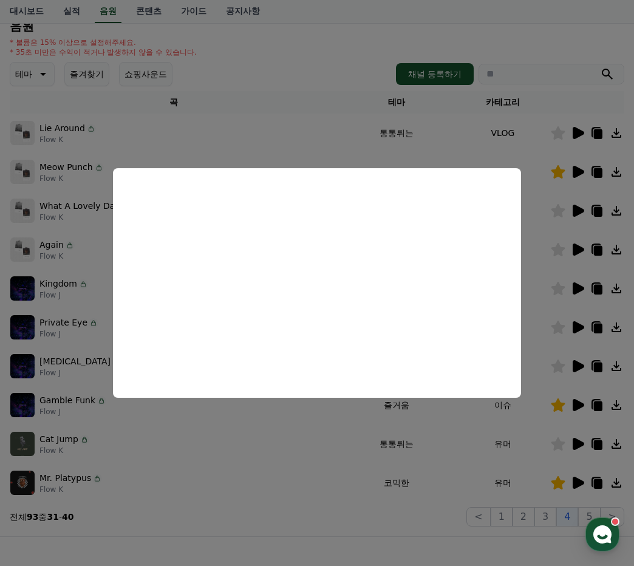
click at [342, 445] on button "close modal" at bounding box center [317, 283] width 634 height 566
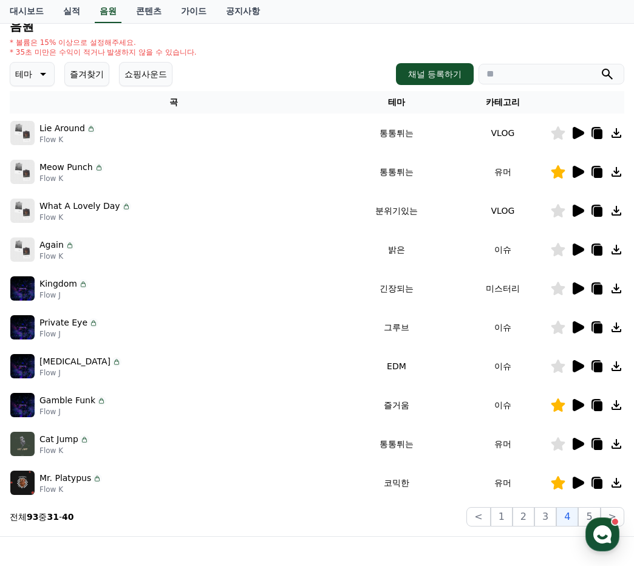
drag, startPoint x: 574, startPoint y: 367, endPoint x: 471, endPoint y: 438, distance: 125.5
click at [471, 438] on tbody "Lie Around Flow K 통통튀는 VLOG Meow Punch Flow K 통통튀는 유머 What A Lovely Day Flow K …" at bounding box center [317, 308] width 614 height 389
click at [569, 442] on div at bounding box center [587, 444] width 73 height 15
click at [575, 443] on icon at bounding box center [579, 444] width 12 height 12
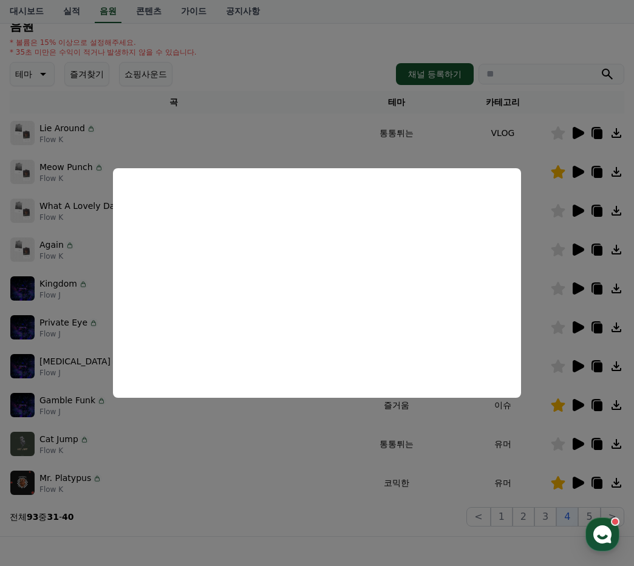
click at [577, 484] on button "close modal" at bounding box center [317, 283] width 634 height 566
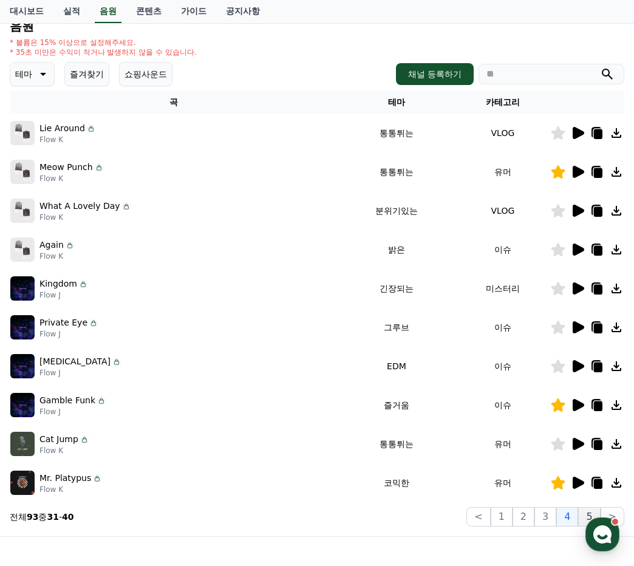
click at [583, 509] on button "5" at bounding box center [589, 516] width 22 height 19
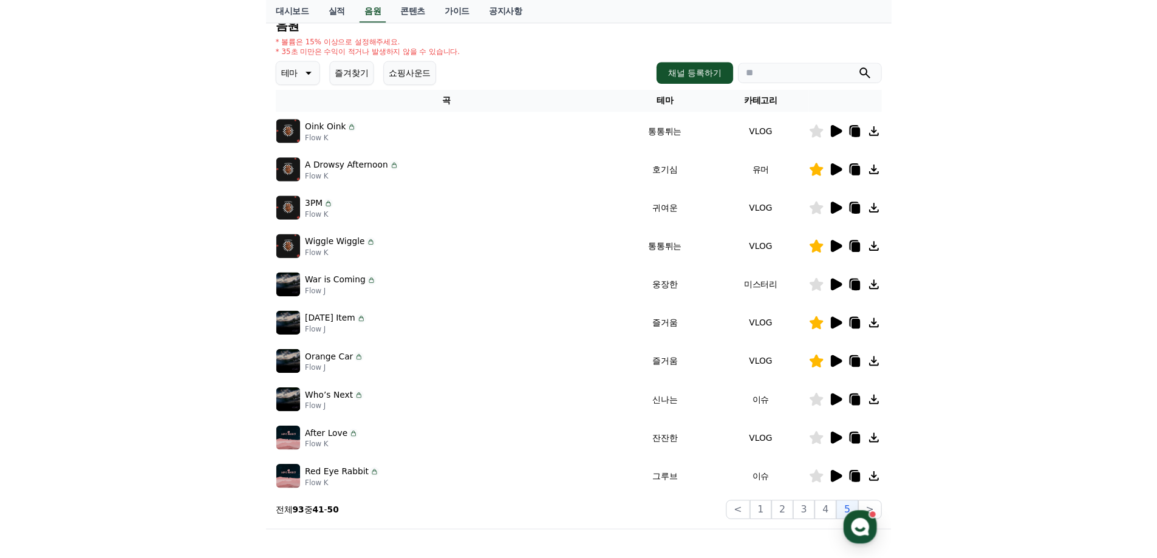
scroll to position [196, 0]
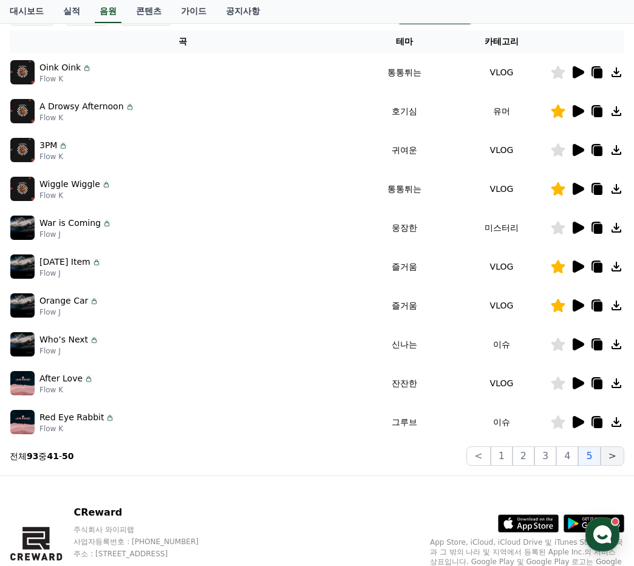
click at [610, 458] on button ">" at bounding box center [612, 455] width 24 height 19
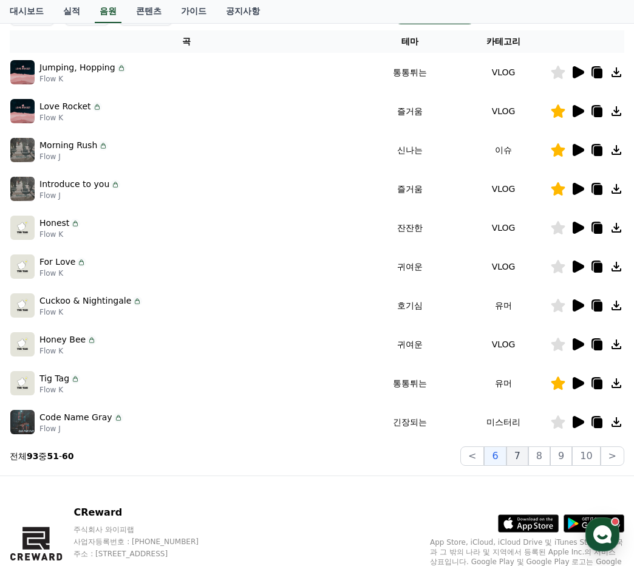
click at [525, 458] on button "7" at bounding box center [517, 455] width 22 height 19
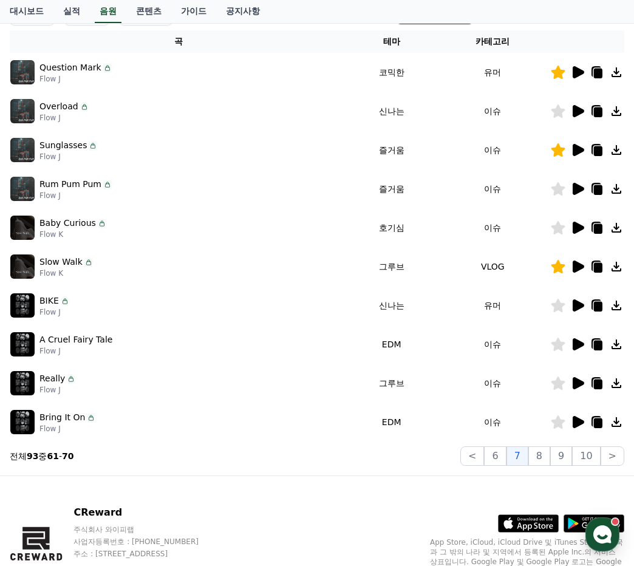
click at [574, 148] on icon at bounding box center [579, 150] width 12 height 12
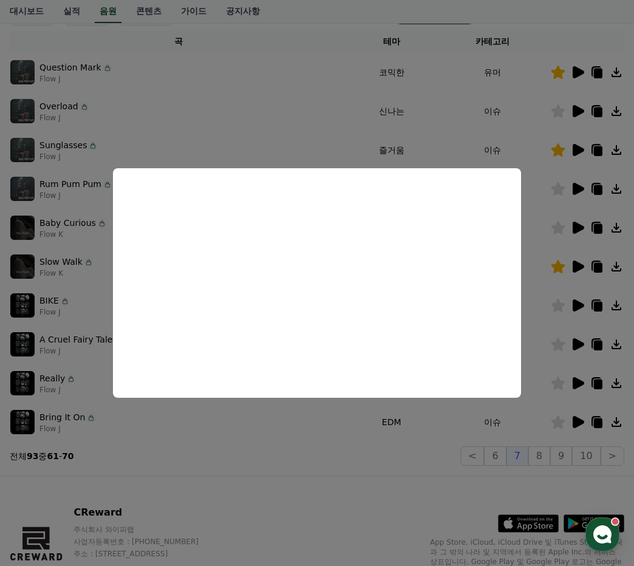
click at [582, 71] on button "close modal" at bounding box center [317, 283] width 634 height 566
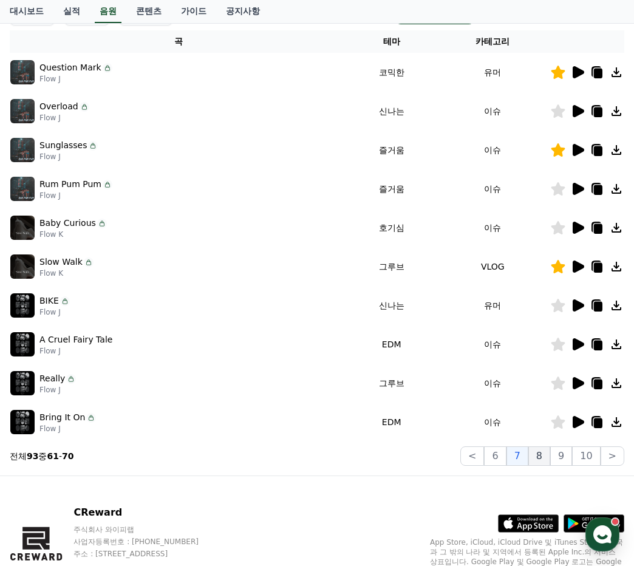
click at [537, 455] on button "8" at bounding box center [539, 455] width 22 height 19
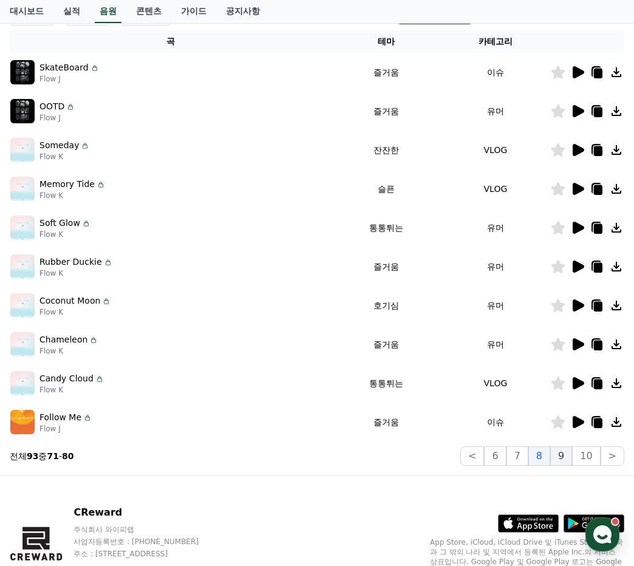
click at [563, 461] on button "9" at bounding box center [561, 455] width 22 height 19
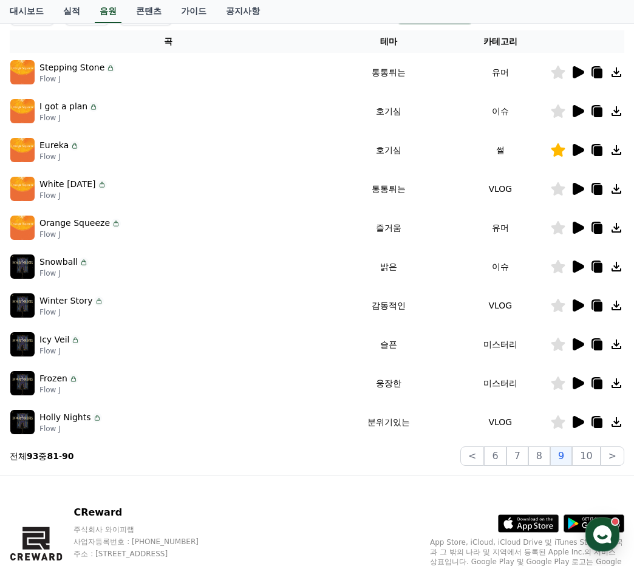
click at [575, 146] on icon at bounding box center [579, 150] width 12 height 12
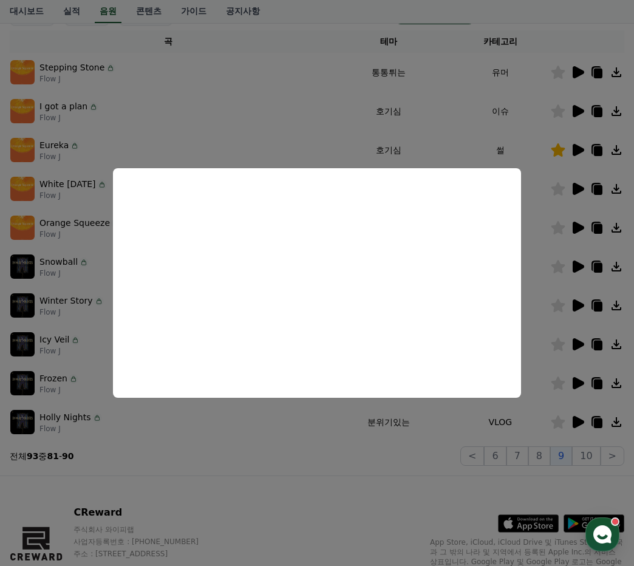
click at [474, 132] on button "close modal" at bounding box center [317, 283] width 634 height 566
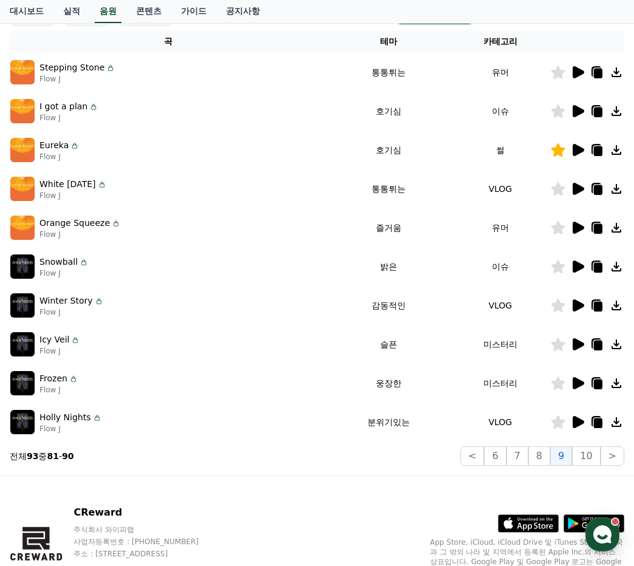
click at [594, 148] on icon at bounding box center [598, 151] width 9 height 10
click at [270, 437] on td "Holly Nights Flow J" at bounding box center [168, 422] width 317 height 39
